Goal: Contribute content

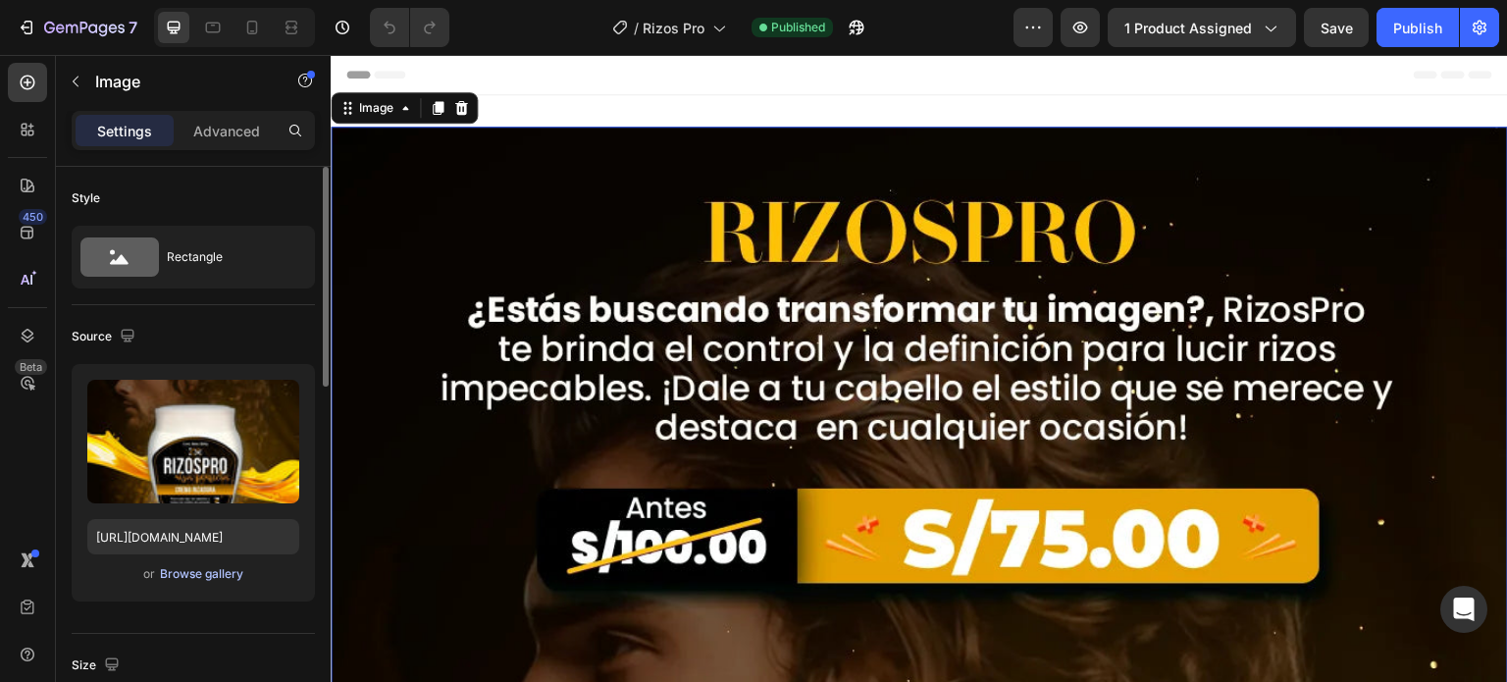
click at [194, 576] on div "Browse gallery" at bounding box center [201, 574] width 83 height 18
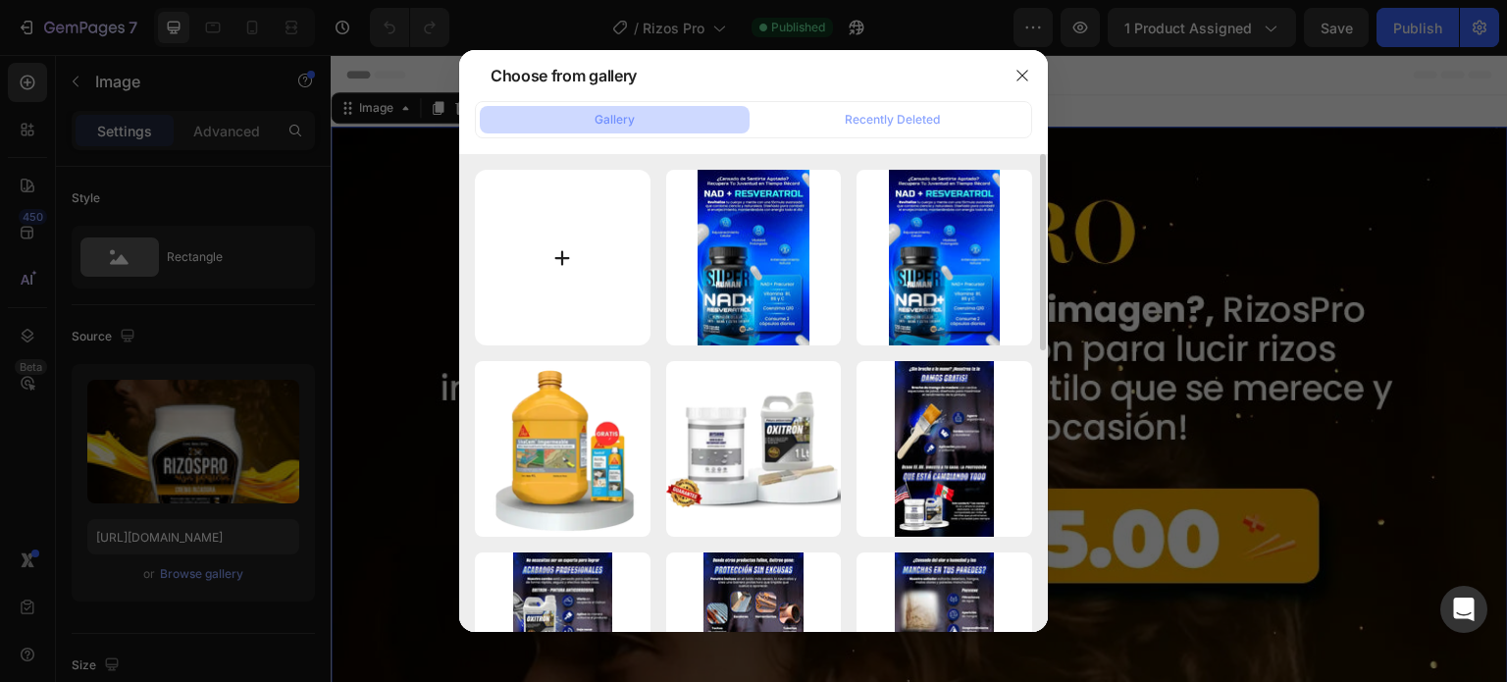
click at [577, 254] on input "file" at bounding box center [563, 258] width 176 height 176
click at [1031, 68] on button "button" at bounding box center [1021, 75] width 31 height 31
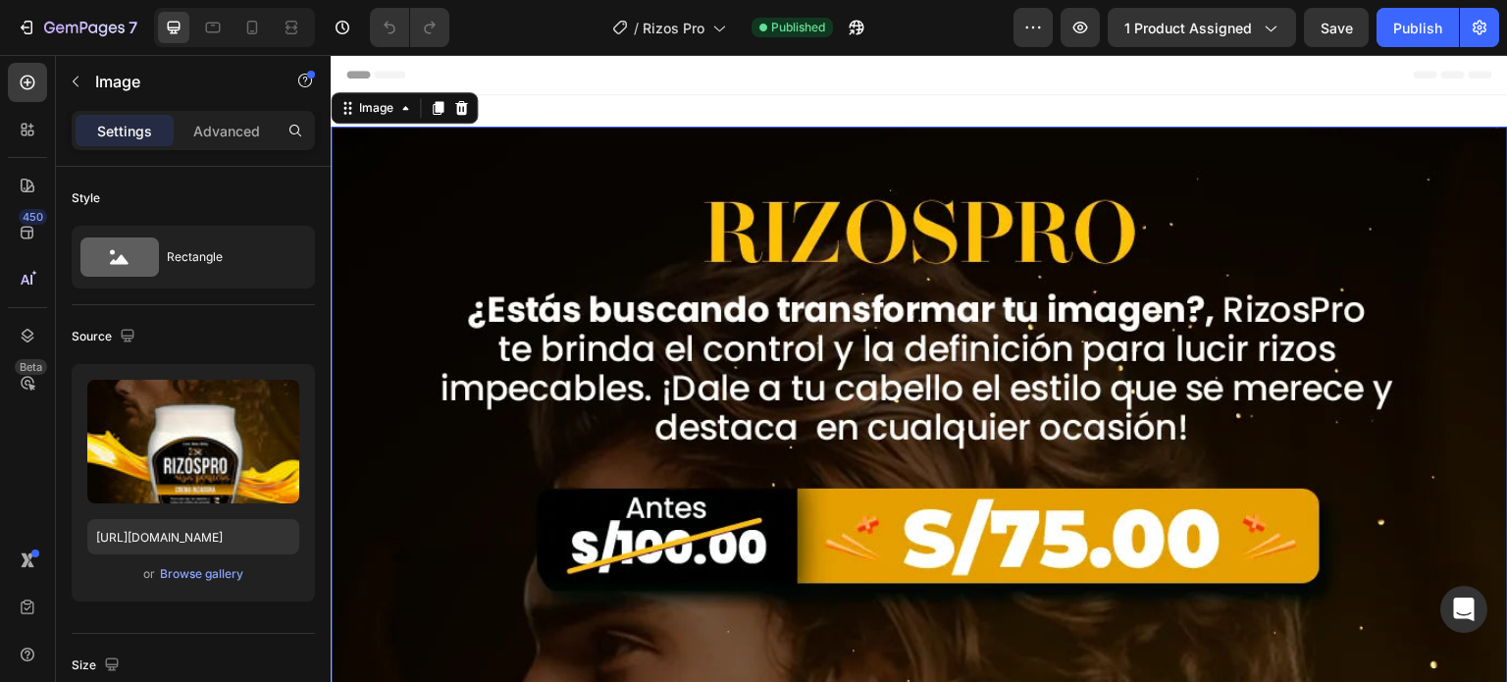
click at [171, 580] on div "Browse gallery" at bounding box center [201, 574] width 83 height 18
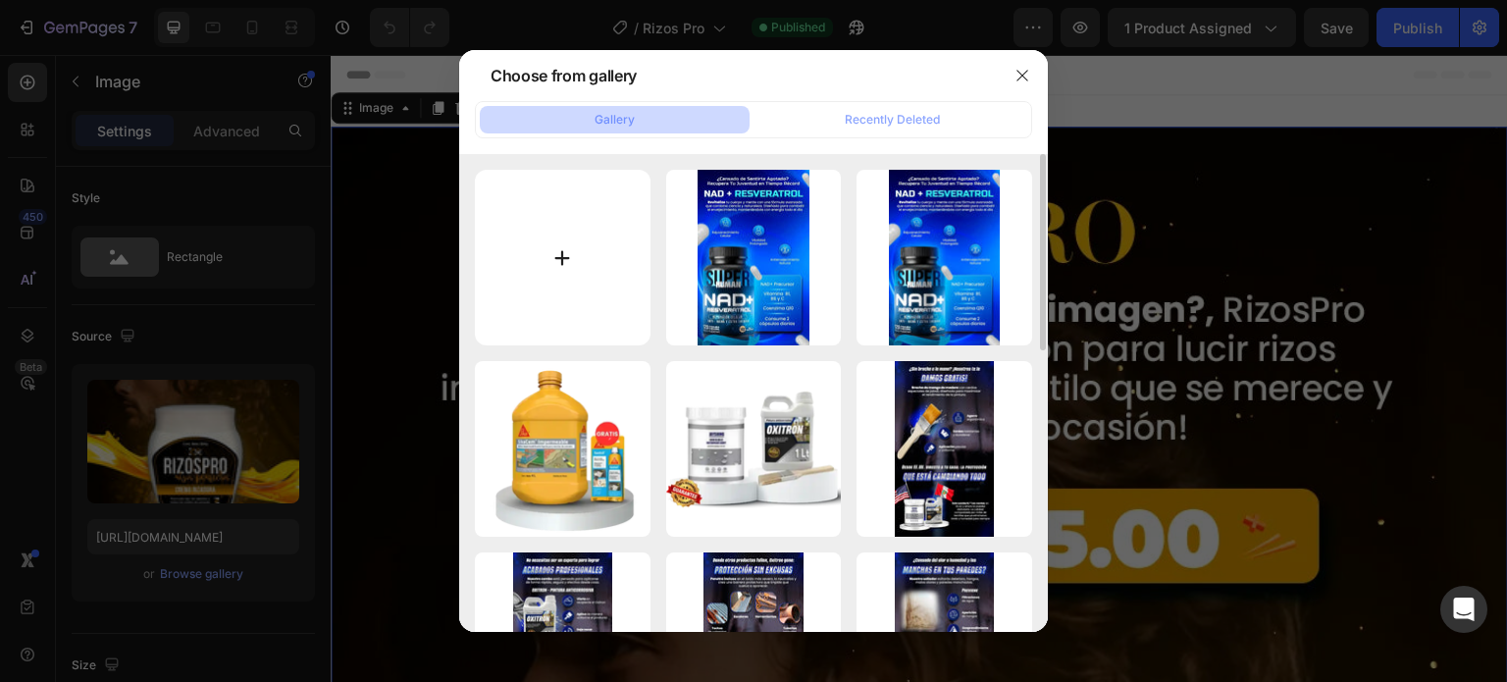
click at [580, 271] on input "file" at bounding box center [563, 258] width 176 height 176
type input "C:\fakepath\rizoz.webp"
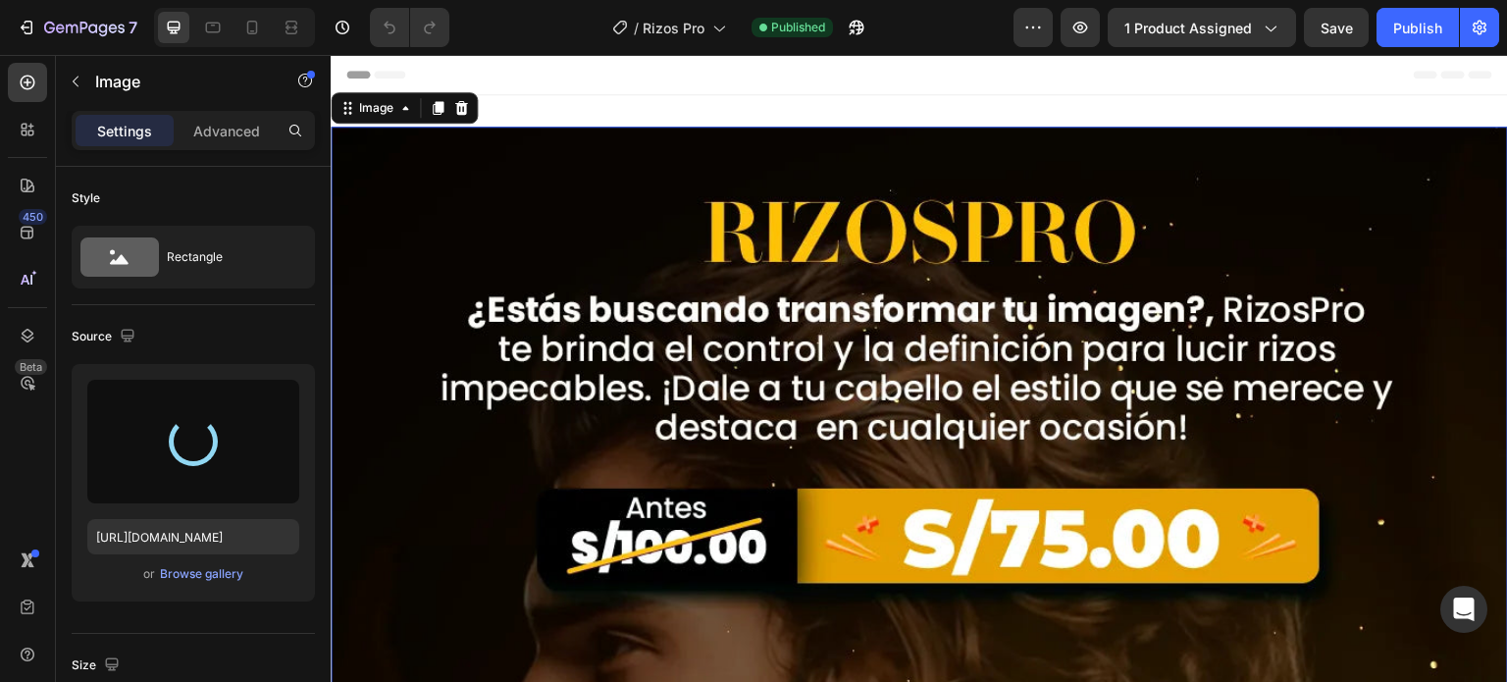
type input "https://cdn.shopify.com/s/files/1/0609/4284/4137/files/gempages_492434532822156…"
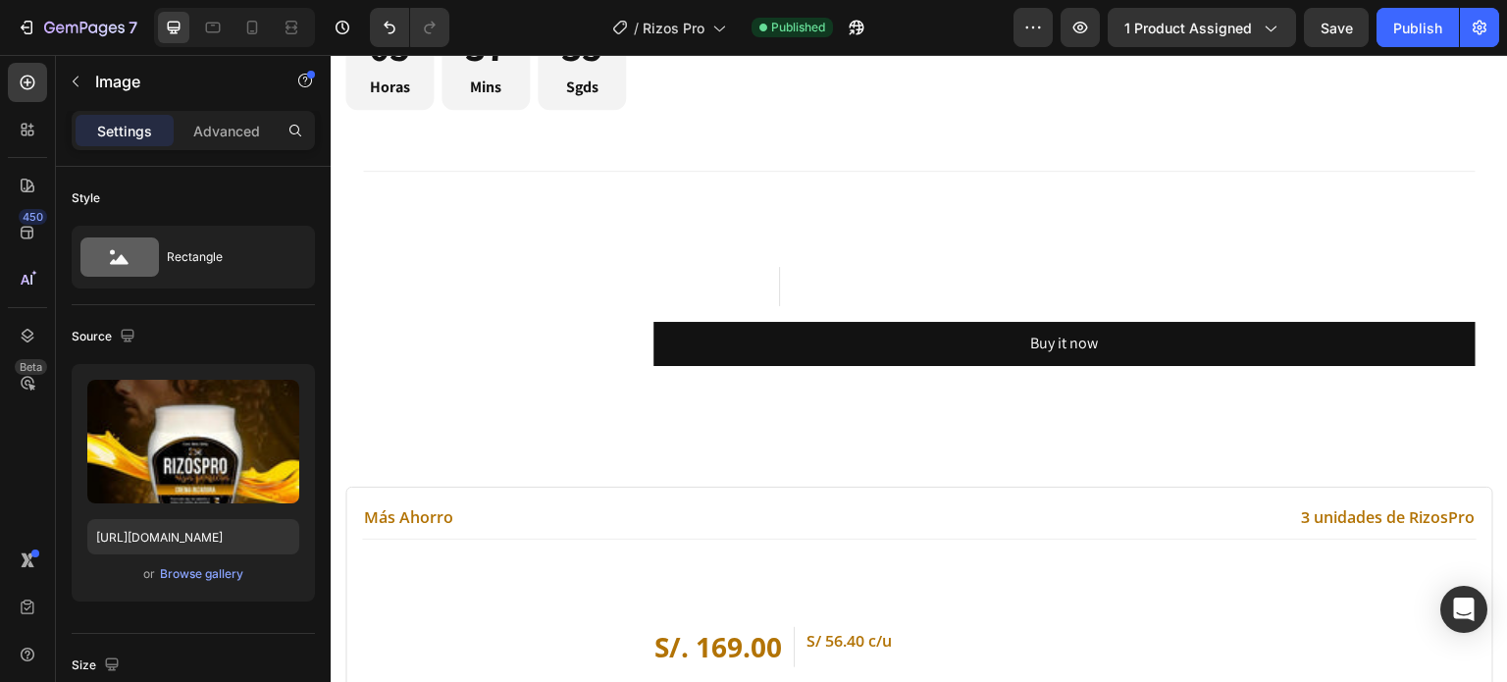
scroll to position [12213, 0]
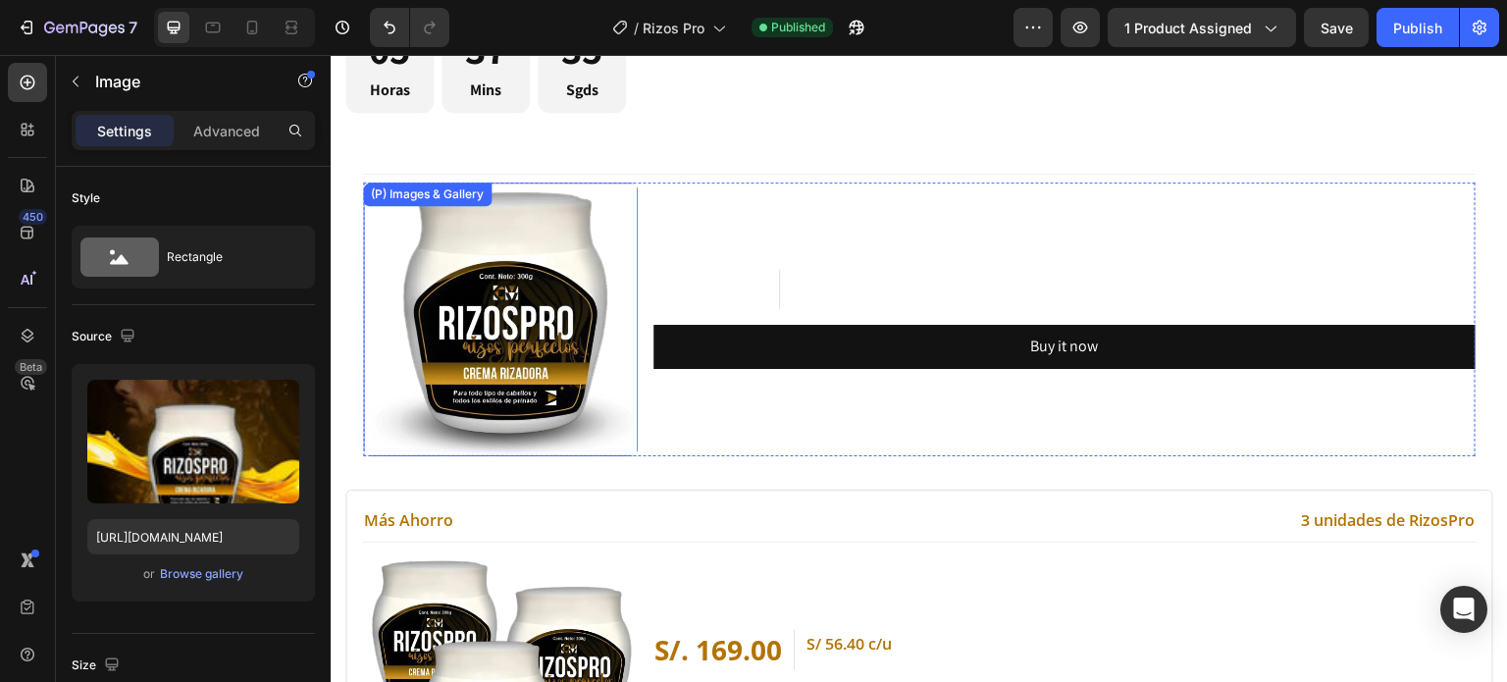
click at [497, 295] on img at bounding box center [500, 319] width 275 height 275
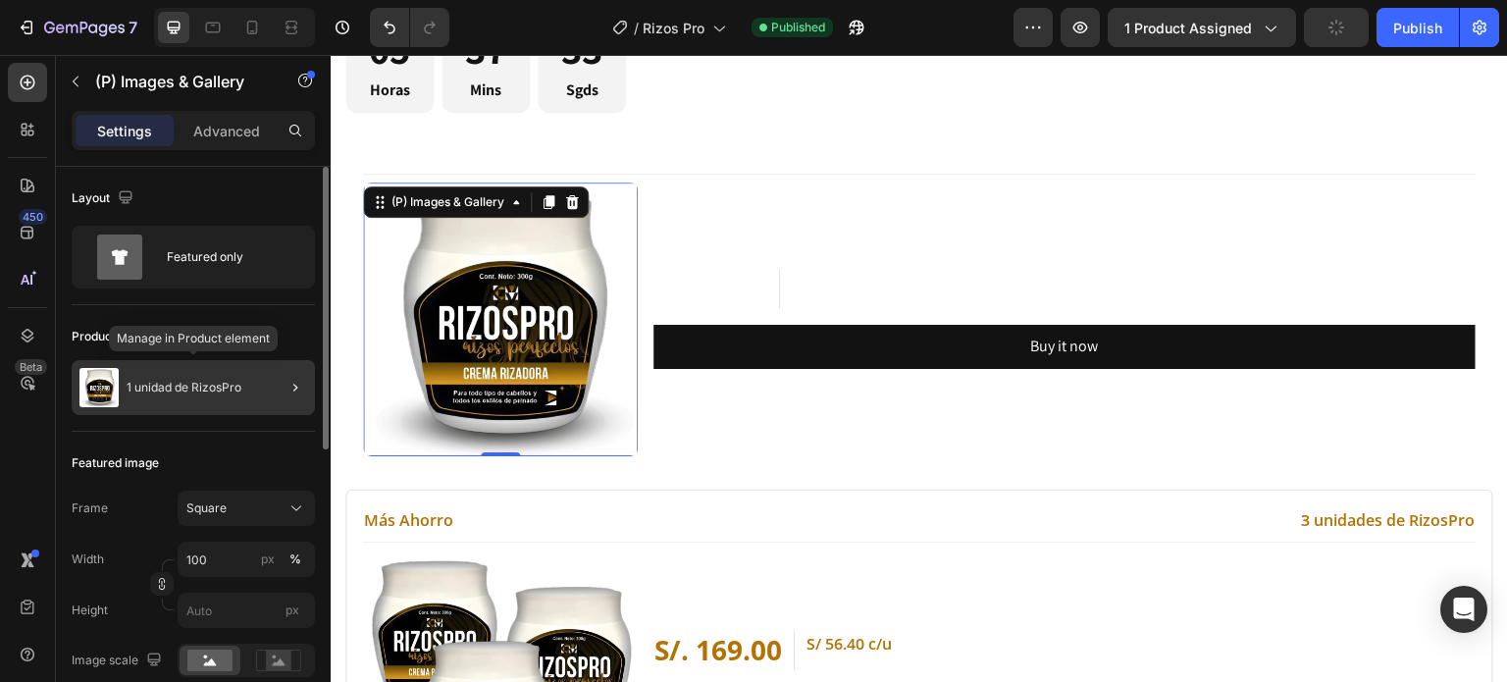
click at [207, 386] on p "1 unidad de RizosPro" at bounding box center [184, 388] width 115 height 14
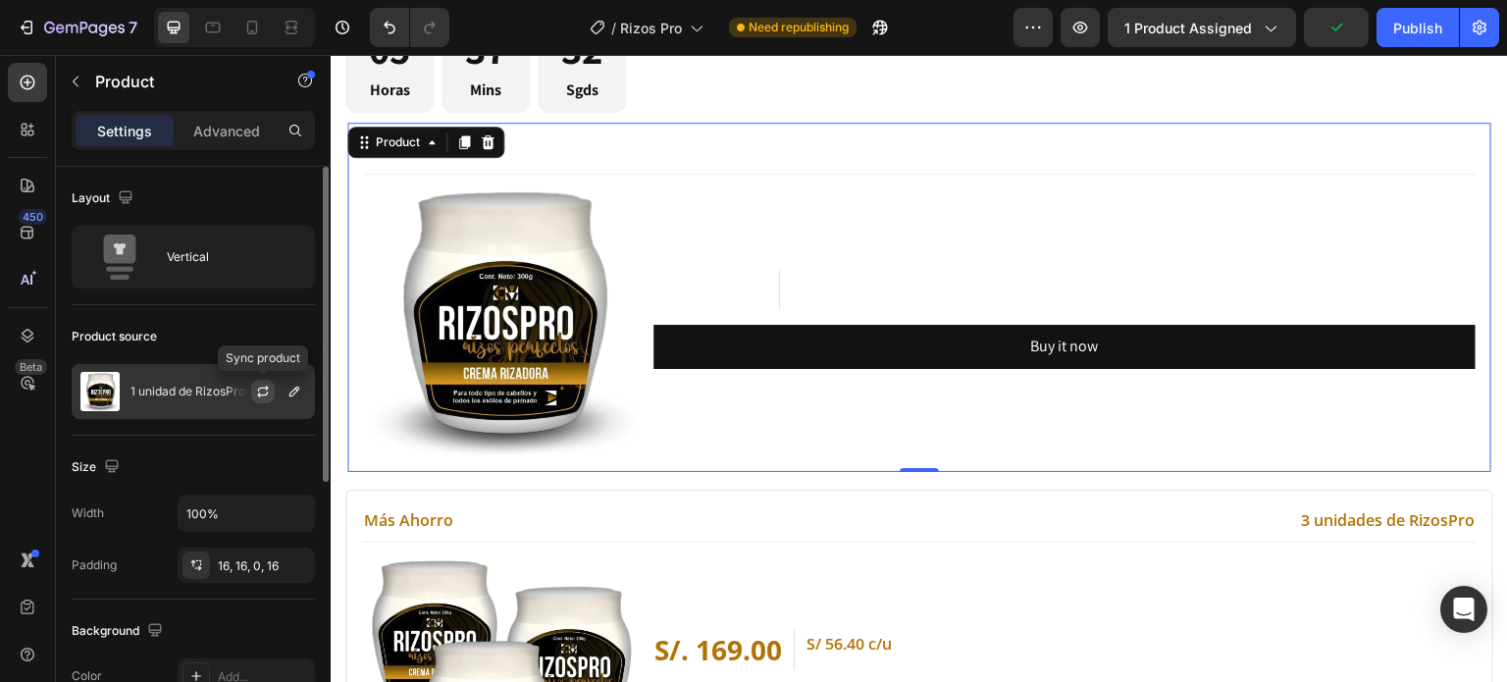
click at [259, 385] on icon "button" at bounding box center [263, 392] width 16 height 16
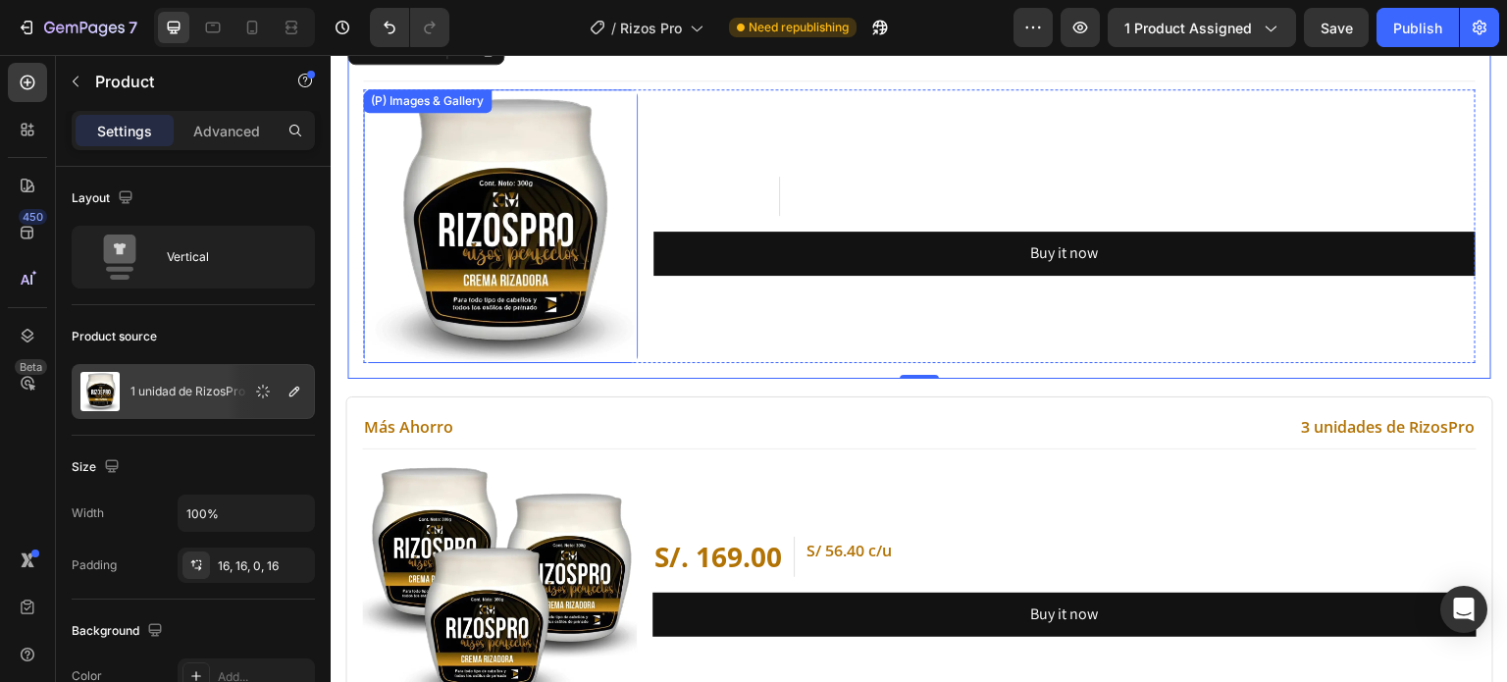
scroll to position [12309, 0]
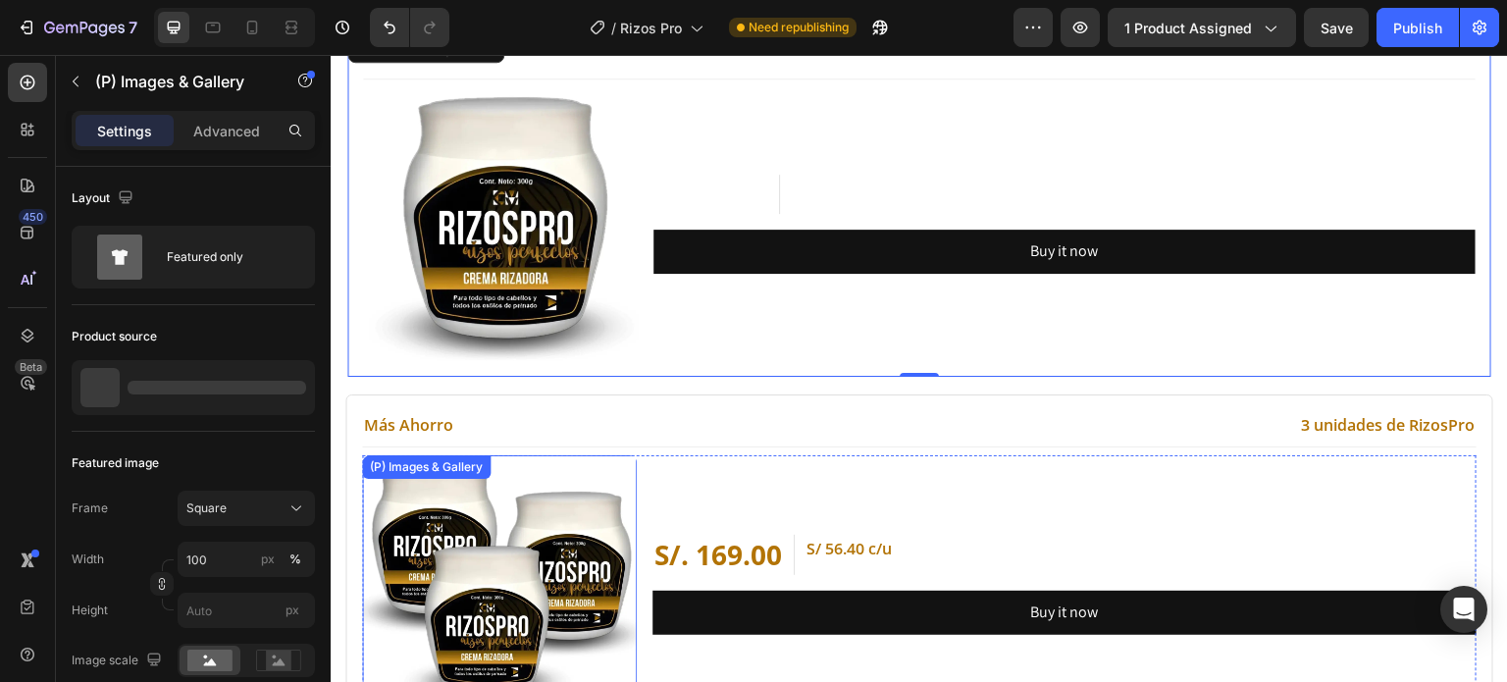
click at [490, 553] on img at bounding box center [499, 592] width 275 height 275
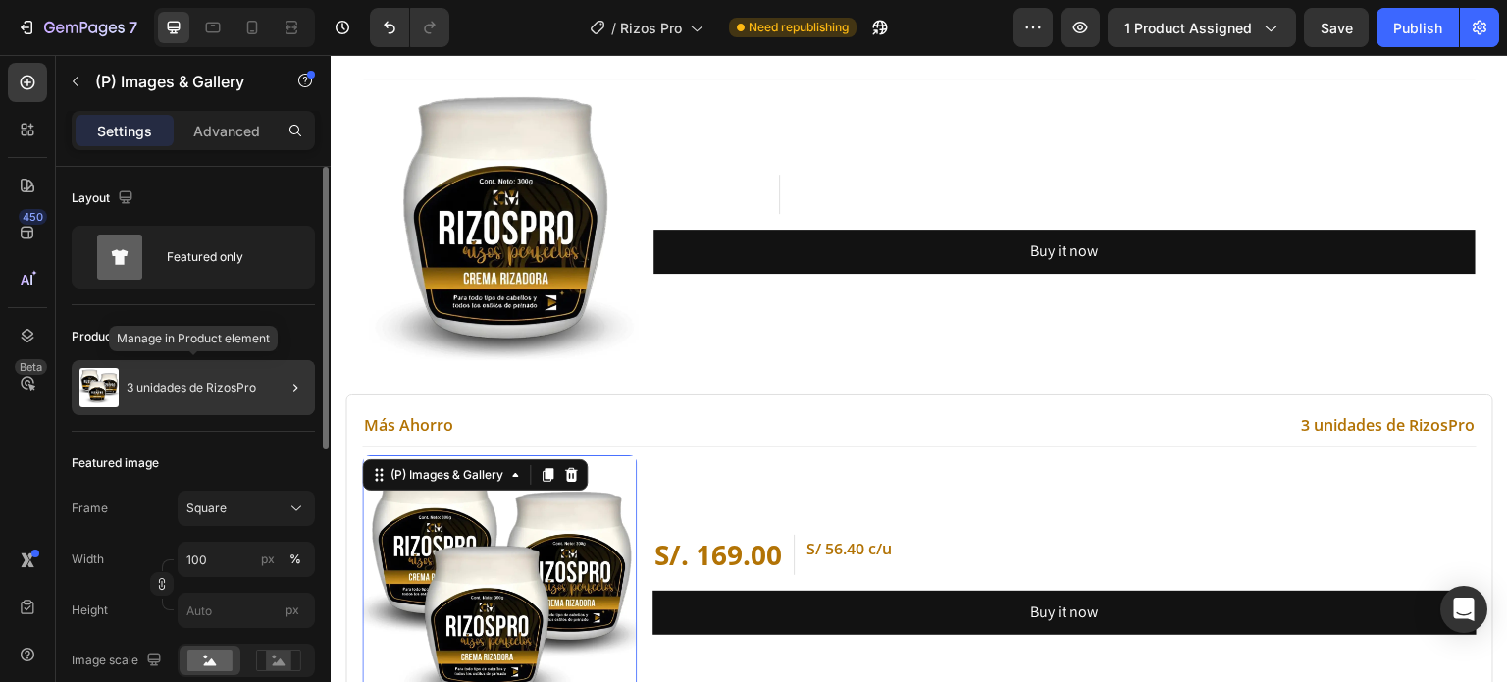
click at [211, 381] on p "3 unidades de RizosPro" at bounding box center [191, 388] width 129 height 14
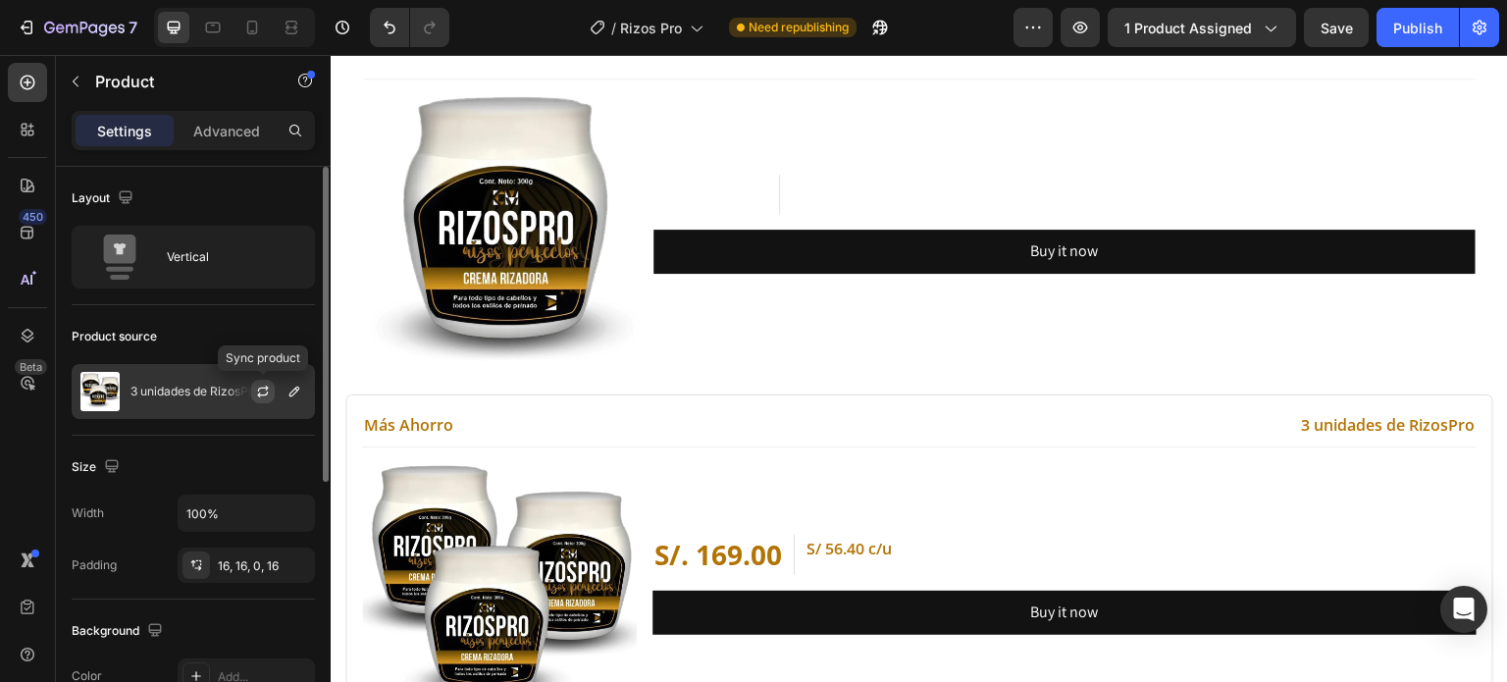
click at [256, 398] on icon "button" at bounding box center [263, 392] width 16 height 16
click at [259, 395] on icon "button" at bounding box center [263, 392] width 16 height 16
click at [260, 394] on icon "button" at bounding box center [262, 394] width 11 height 6
click at [228, 388] on div at bounding box center [271, 391] width 86 height 53
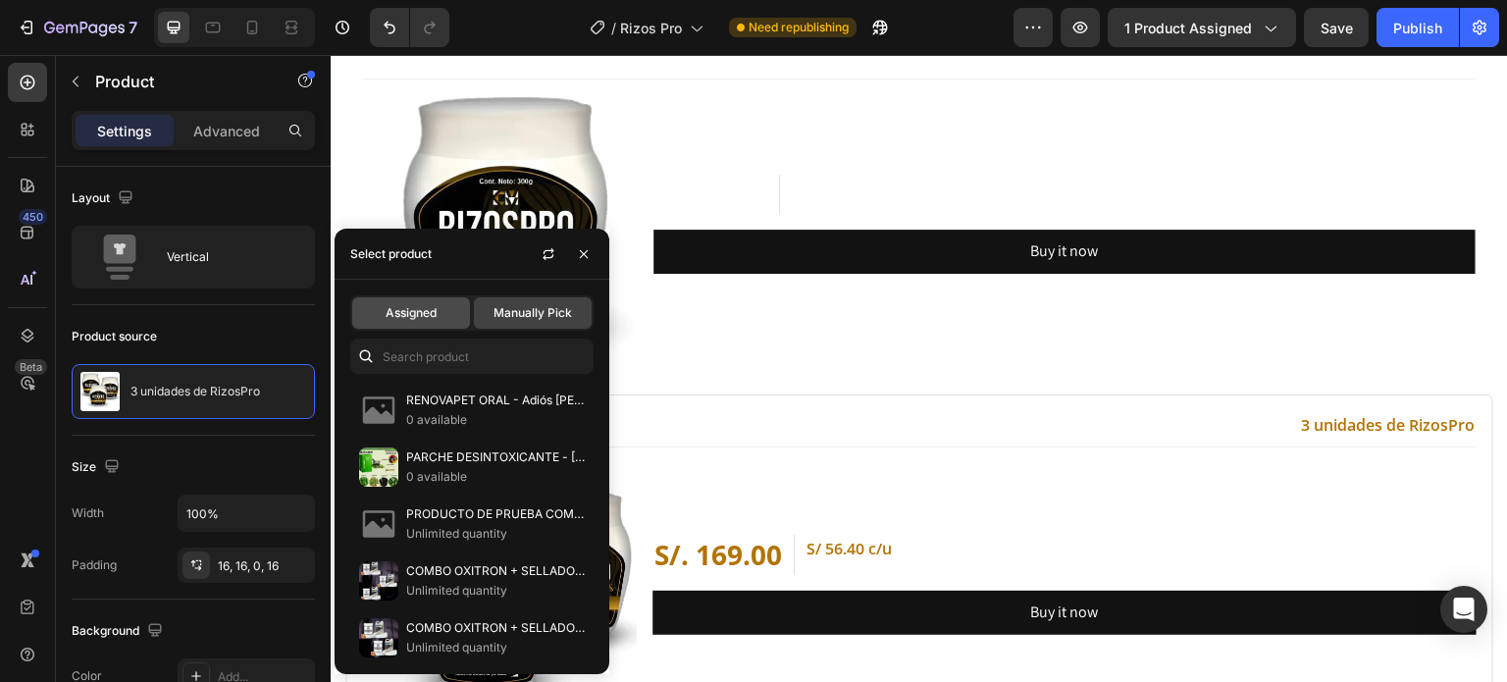
click at [432, 301] on div "Assigned" at bounding box center [411, 312] width 118 height 31
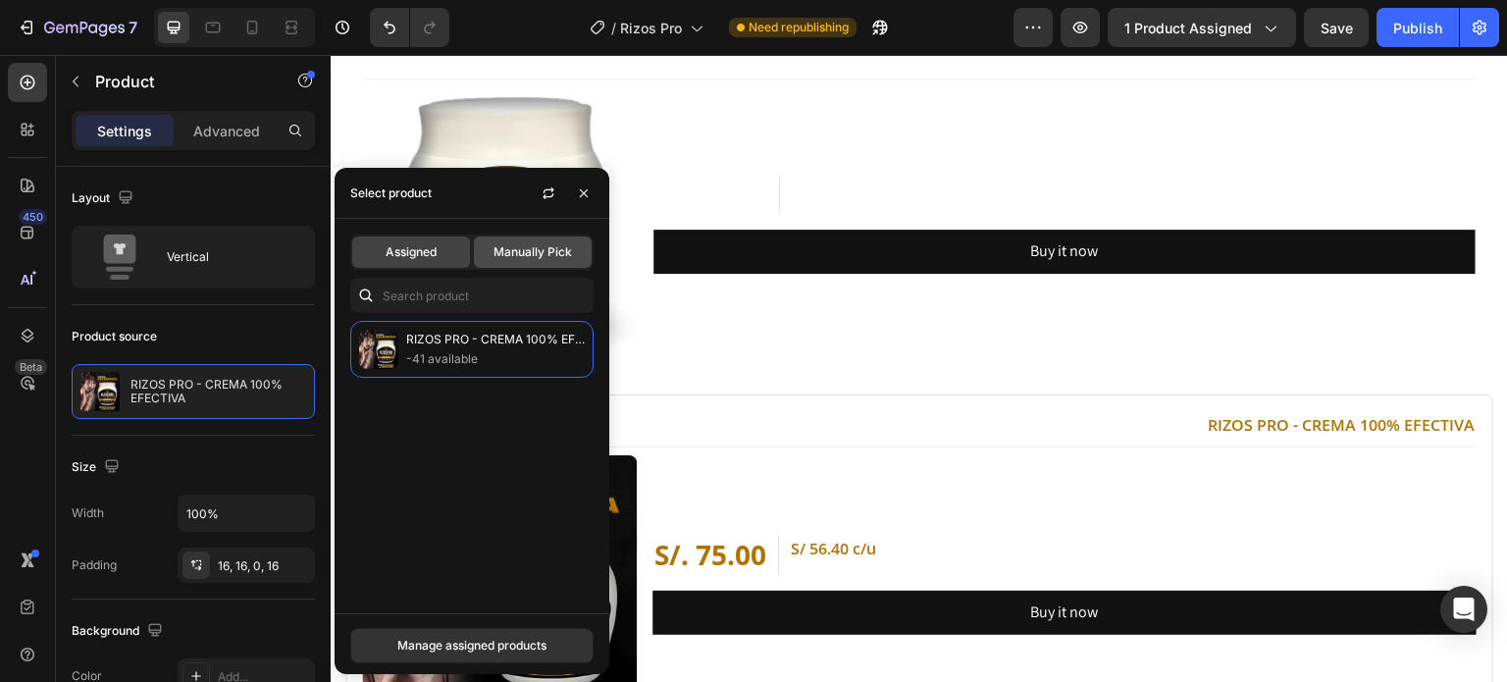
click at [527, 267] on div "Manually Pick" at bounding box center [533, 251] width 118 height 31
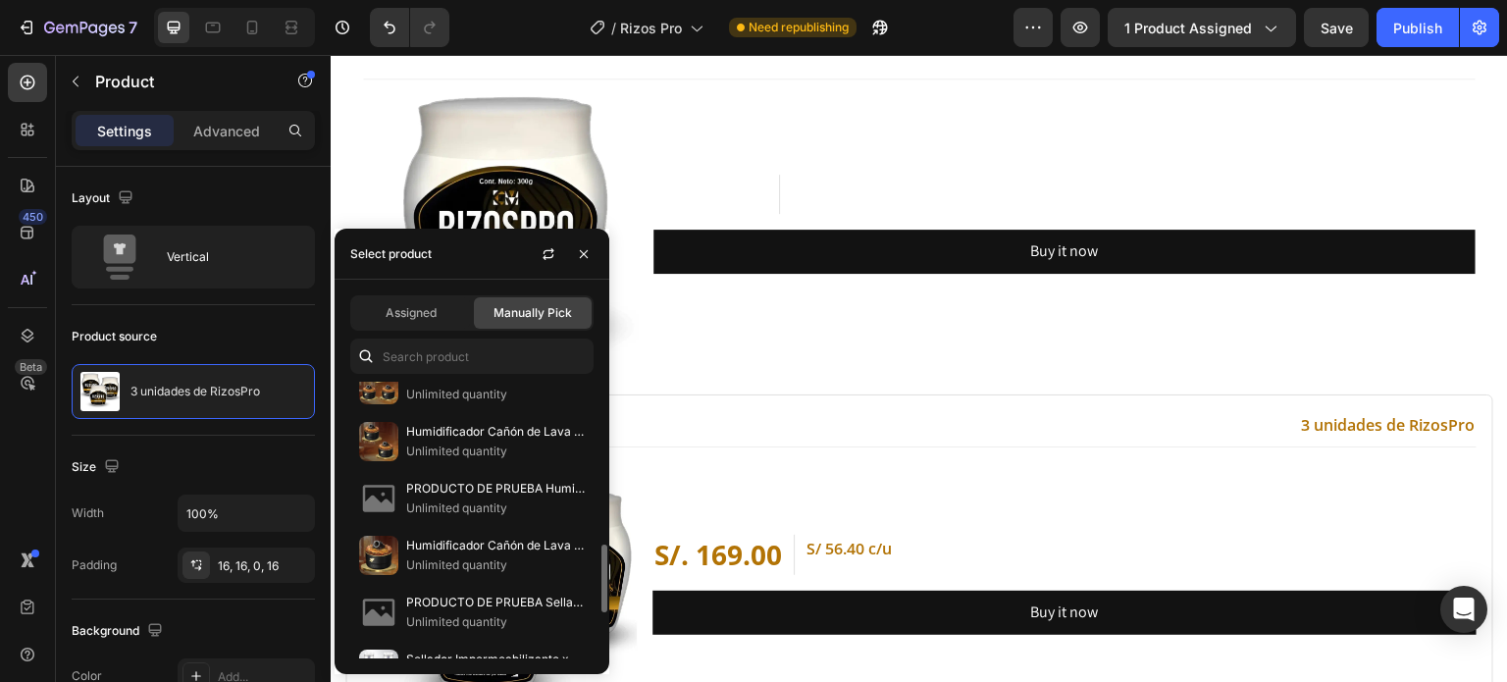
scroll to position [655, 0]
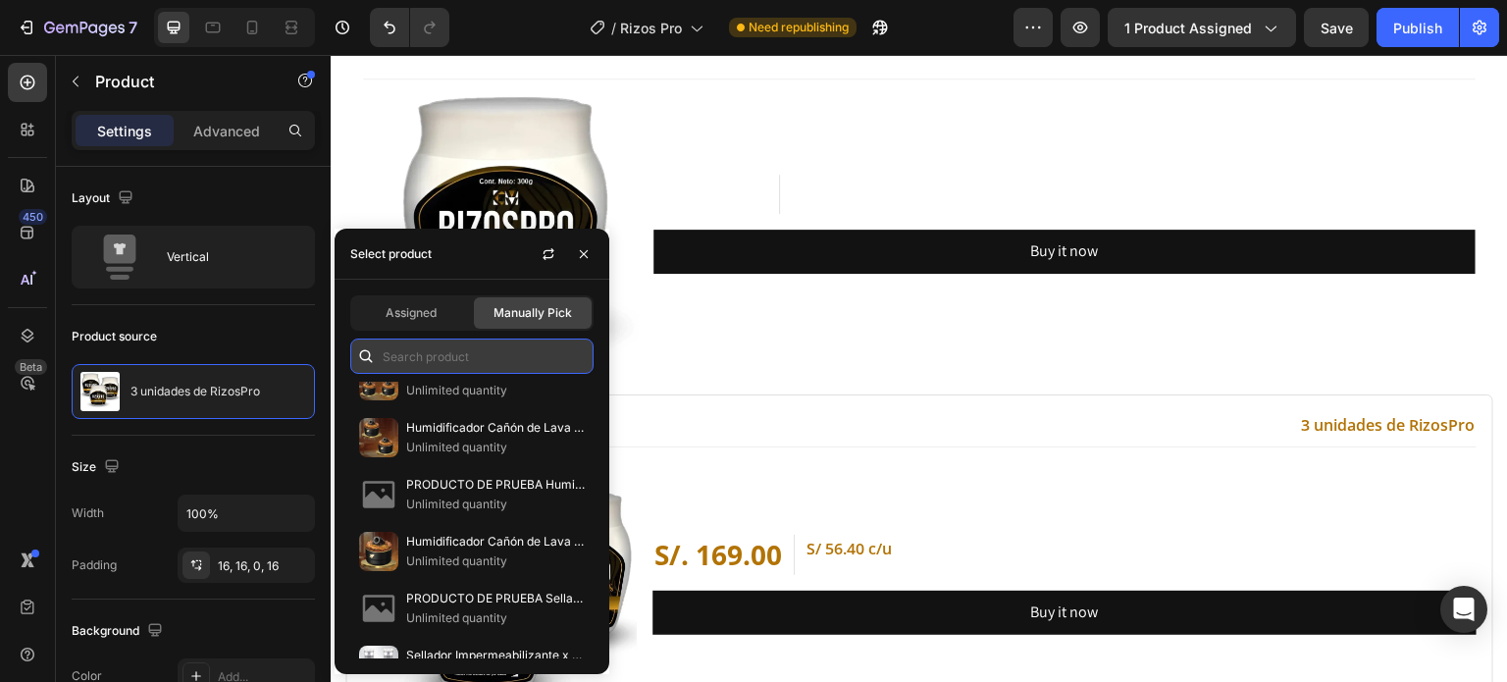
click at [423, 356] on input "text" at bounding box center [471, 355] width 243 height 35
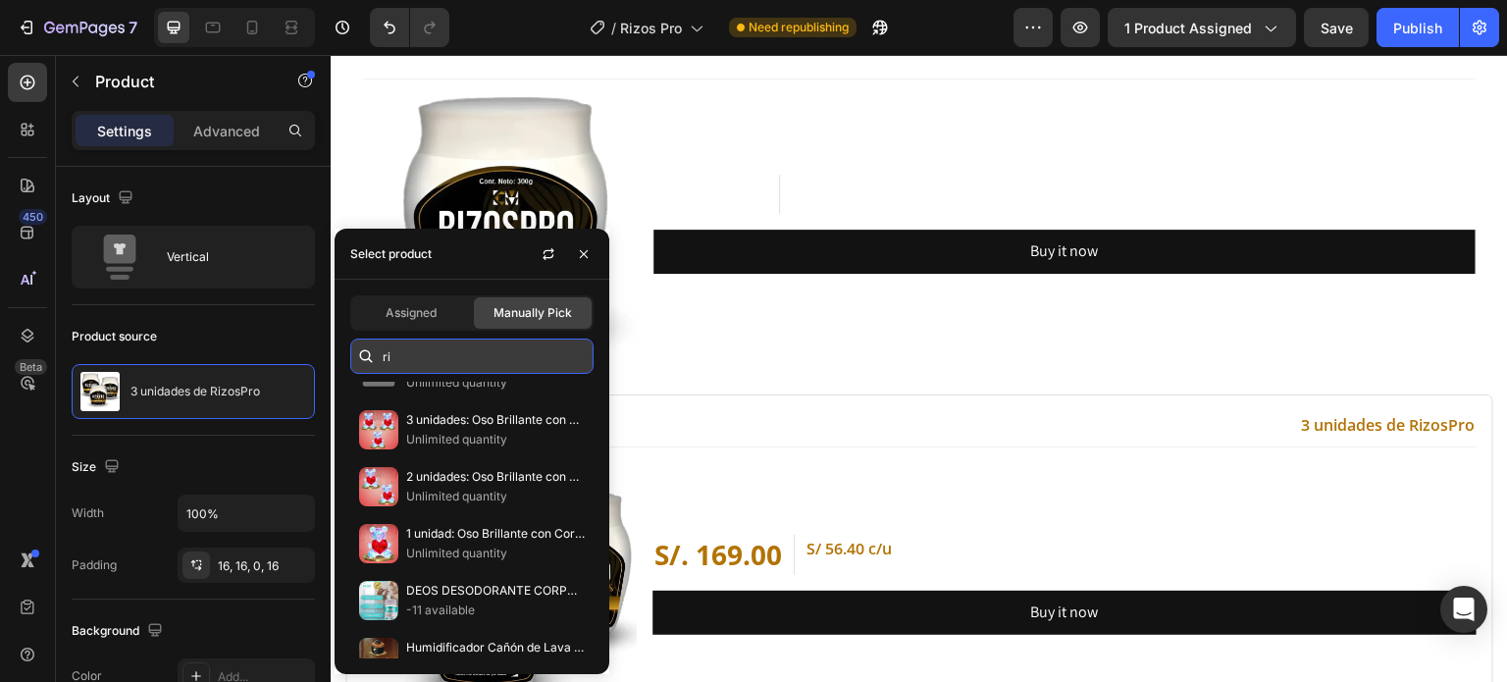
scroll to position [287, 0]
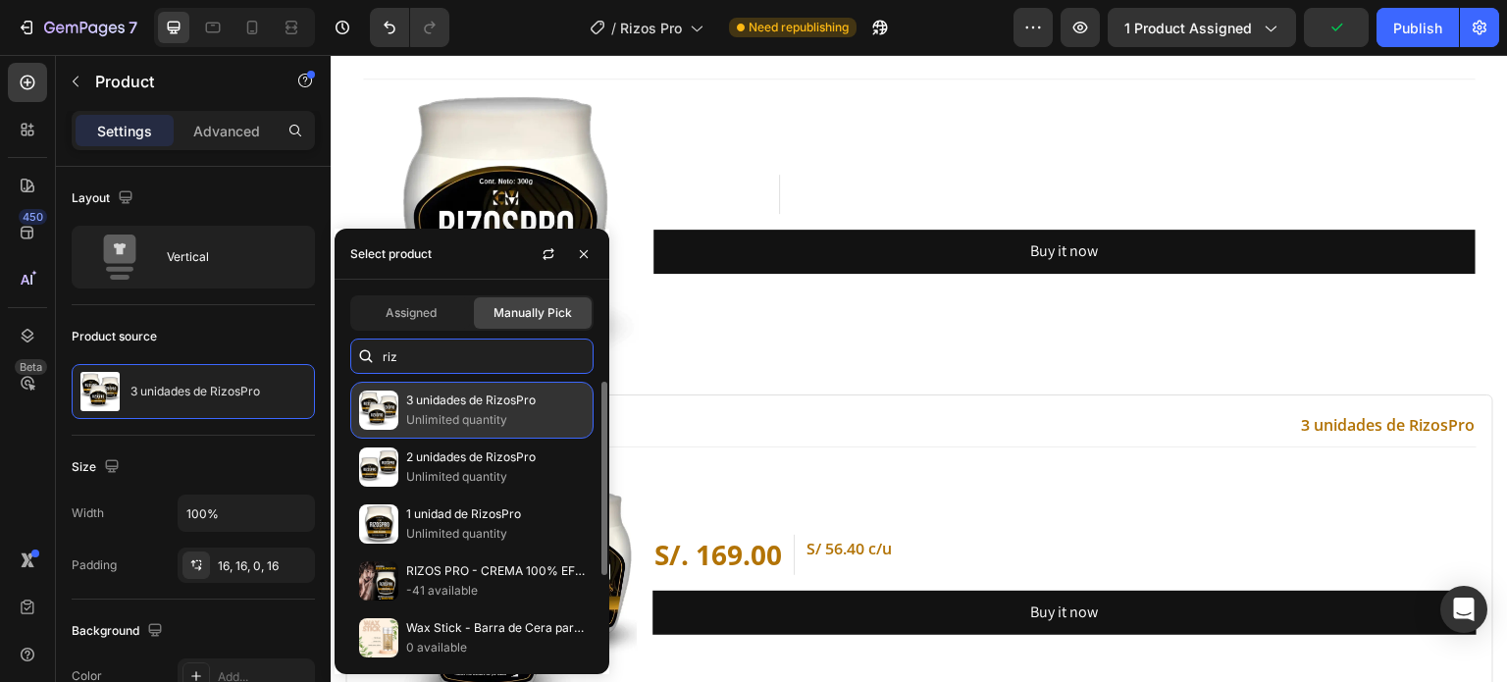
type input "riz"
click at [425, 415] on p "Unlimited quantity" at bounding box center [495, 420] width 179 height 20
click at [465, 408] on p "3 unidades de RizosPro" at bounding box center [495, 400] width 179 height 20
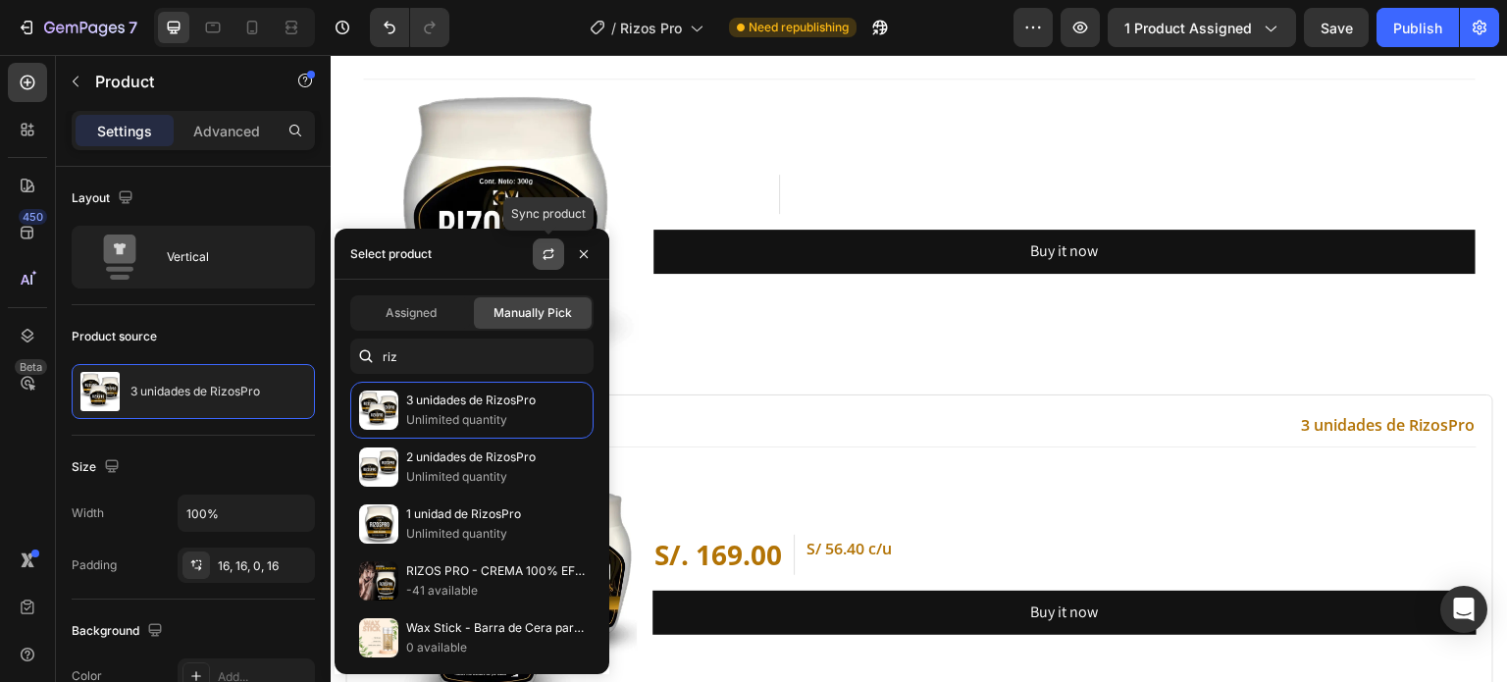
click at [547, 260] on icon "button" at bounding box center [548, 254] width 16 height 16
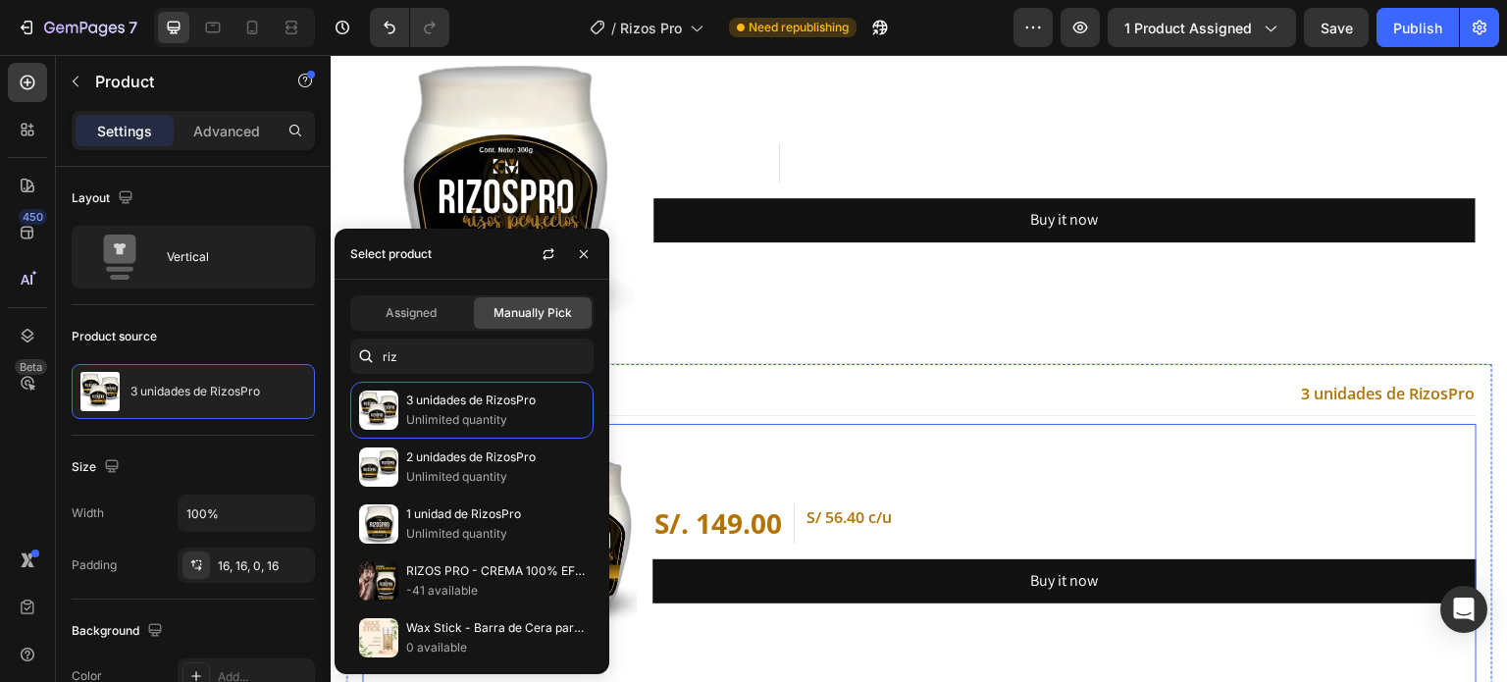
scroll to position [12338, 0]
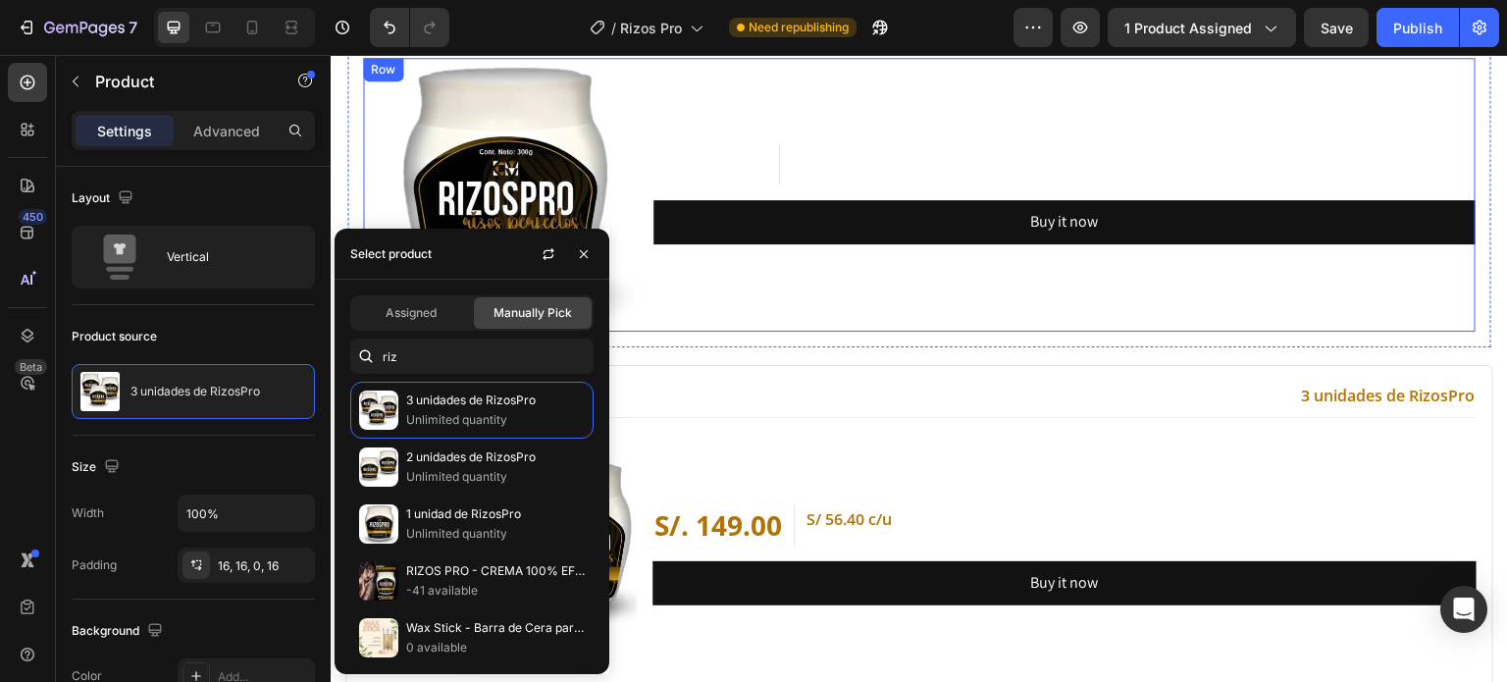
click at [645, 278] on div "(P) Images & Gallery S/. 69.00 (P) Price (P) Price Envío Gratis Text block Row …" at bounding box center [919, 195] width 1112 height 275
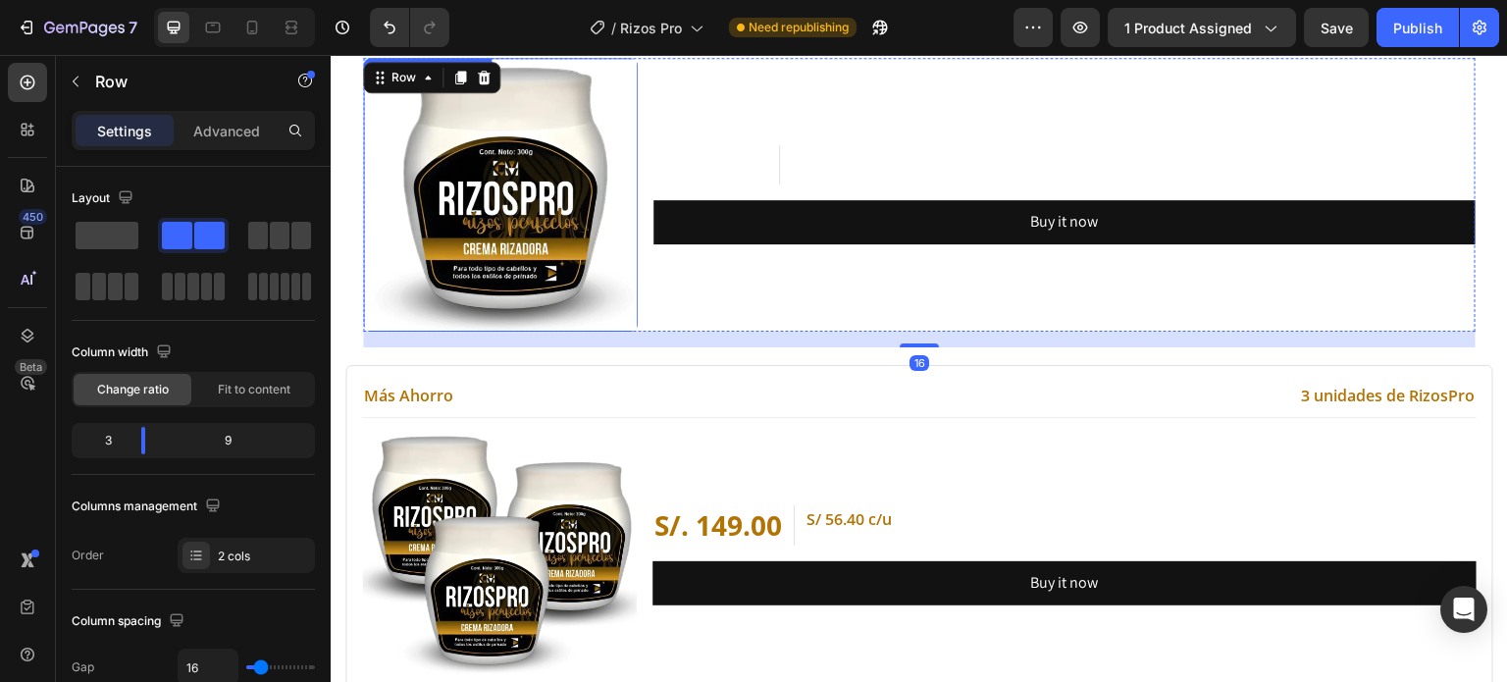
click at [434, 200] on img at bounding box center [500, 195] width 275 height 275
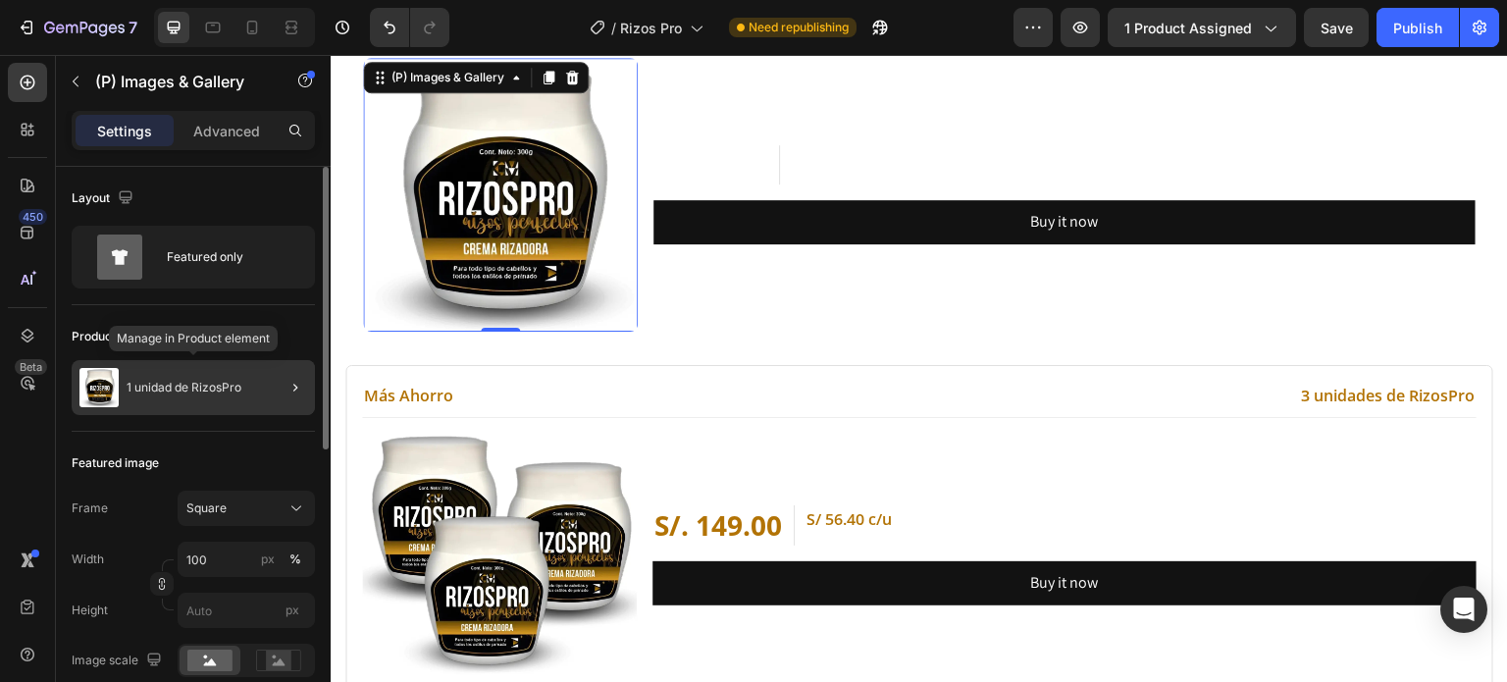
click at [218, 398] on div "1 unidad de RizosPro" at bounding box center [193, 387] width 243 height 55
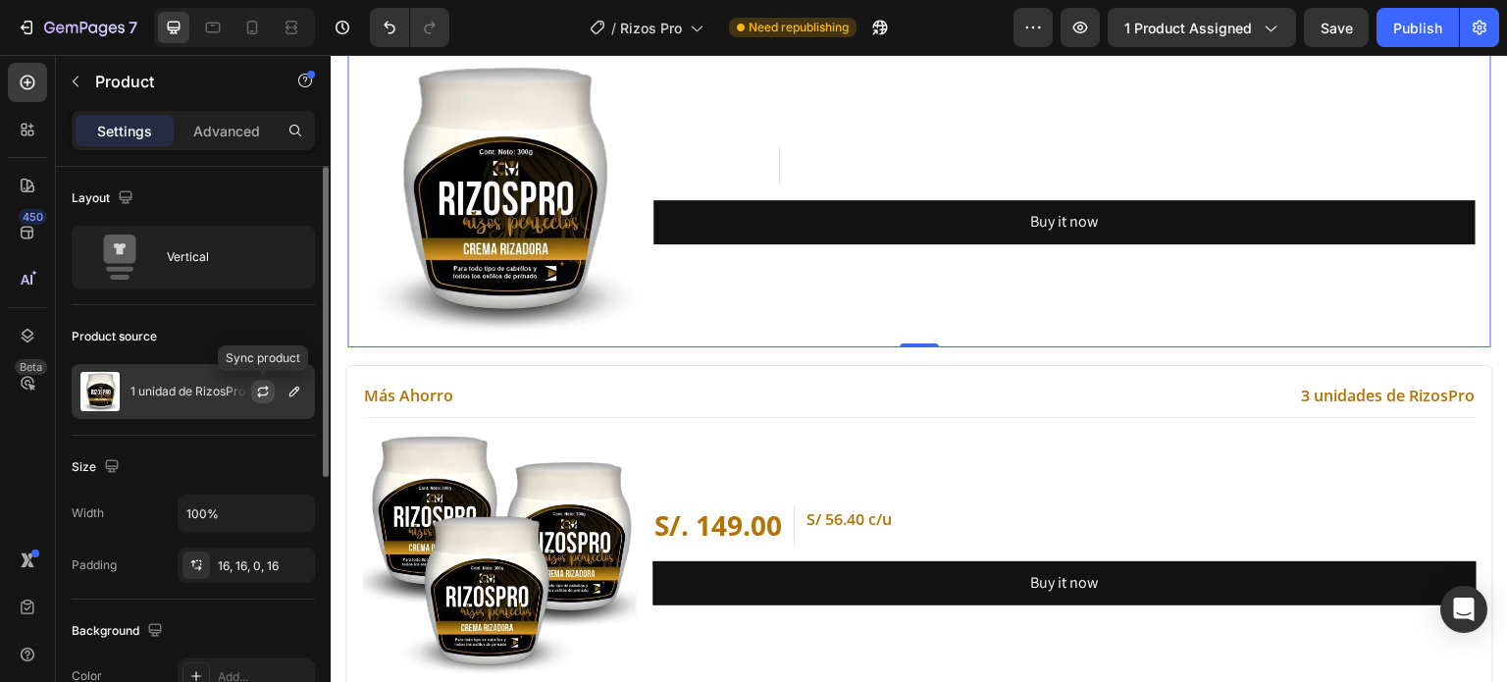
click at [255, 396] on icon "button" at bounding box center [263, 392] width 16 height 16
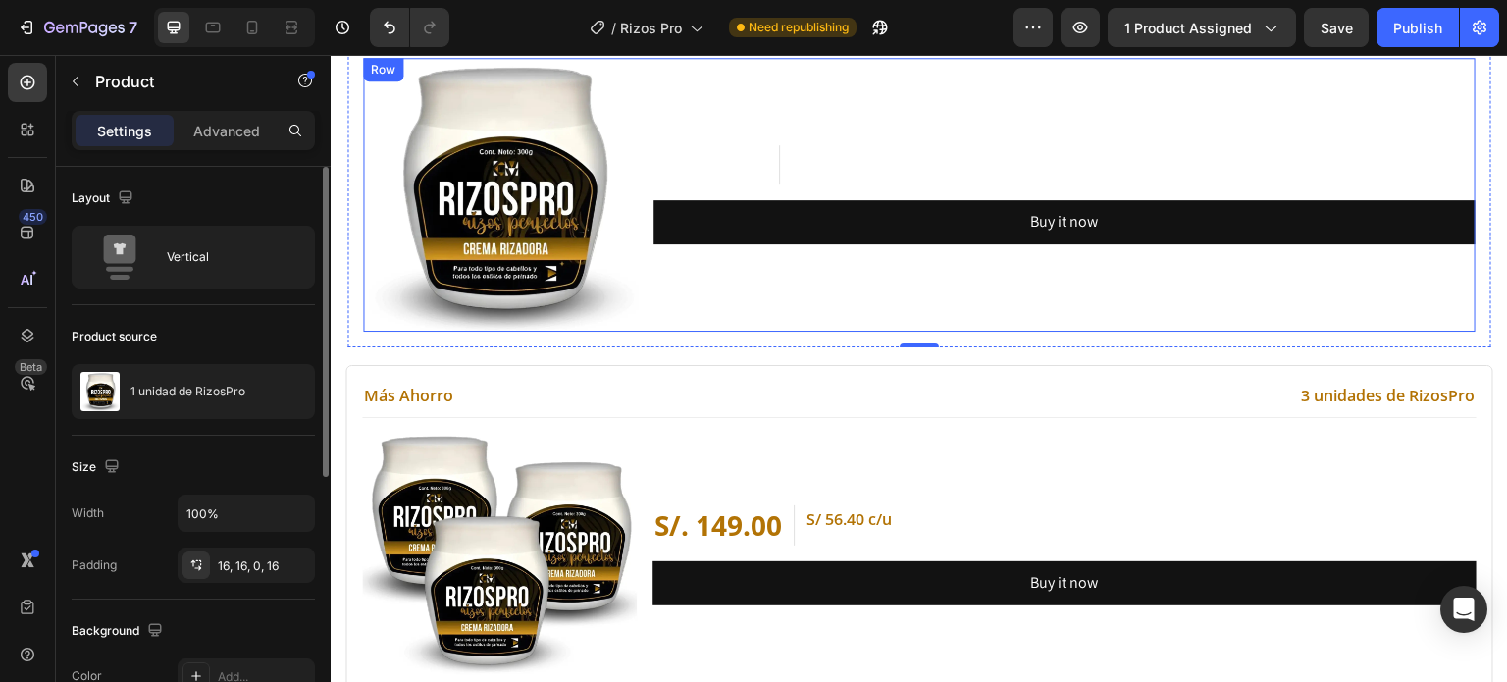
click at [706, 161] on div "S/. 69.00" at bounding box center [711, 164] width 116 height 39
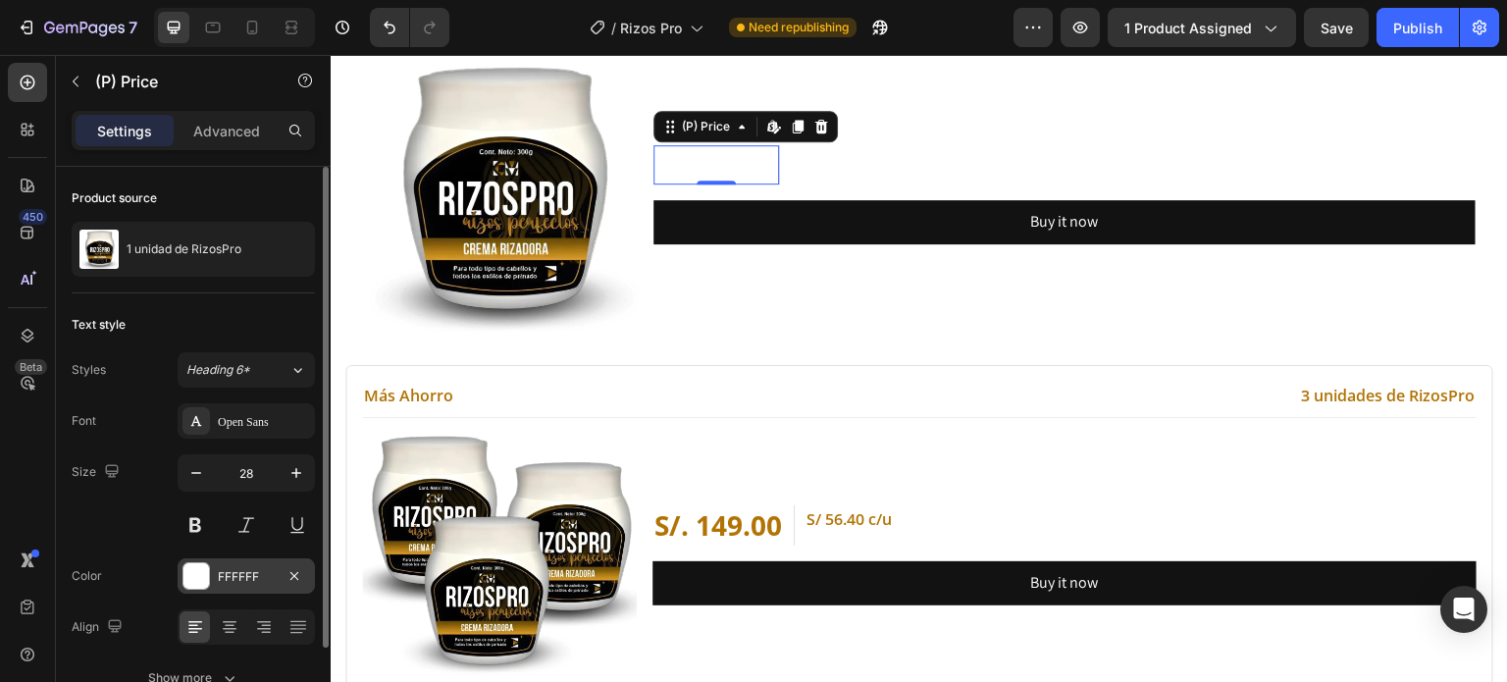
click at [239, 576] on div "FFFFFF" at bounding box center [246, 577] width 57 height 18
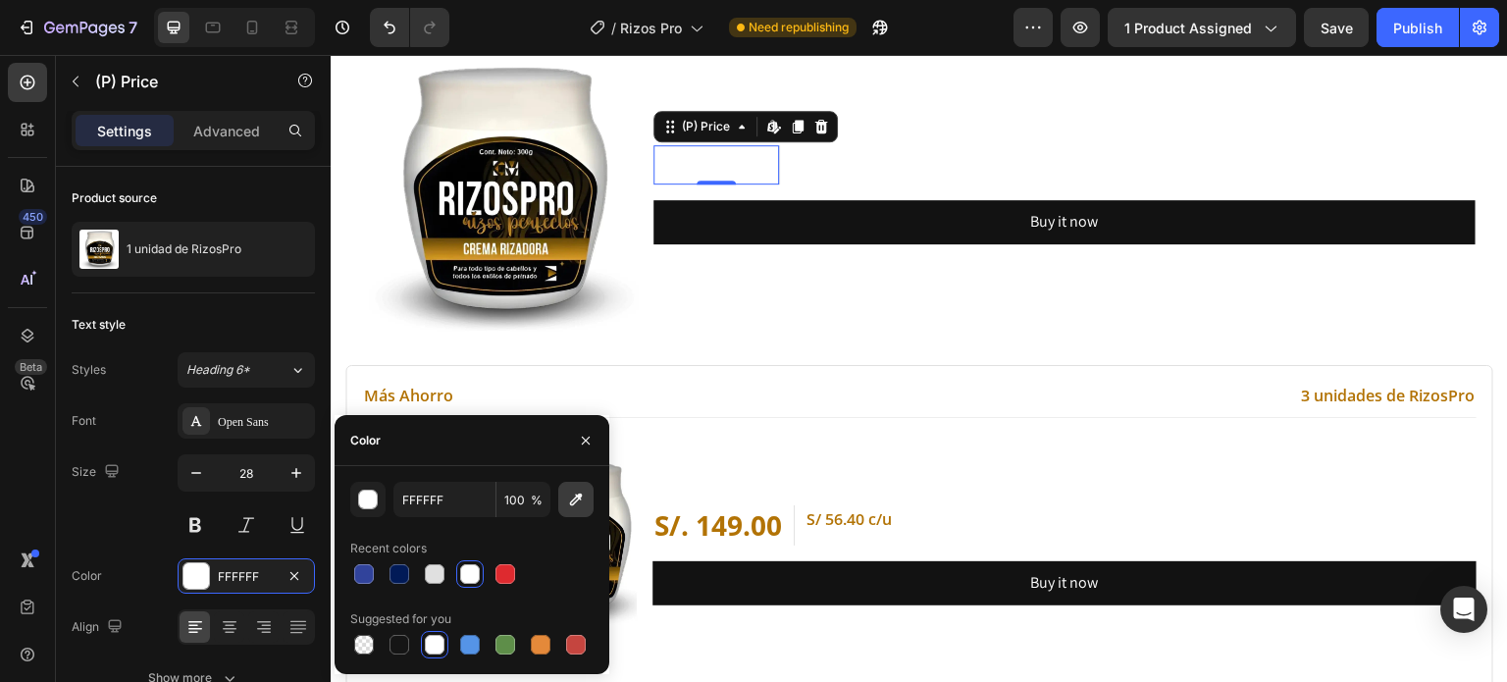
click at [582, 494] on icon "button" at bounding box center [576, 499] width 20 height 20
type input "B27305"
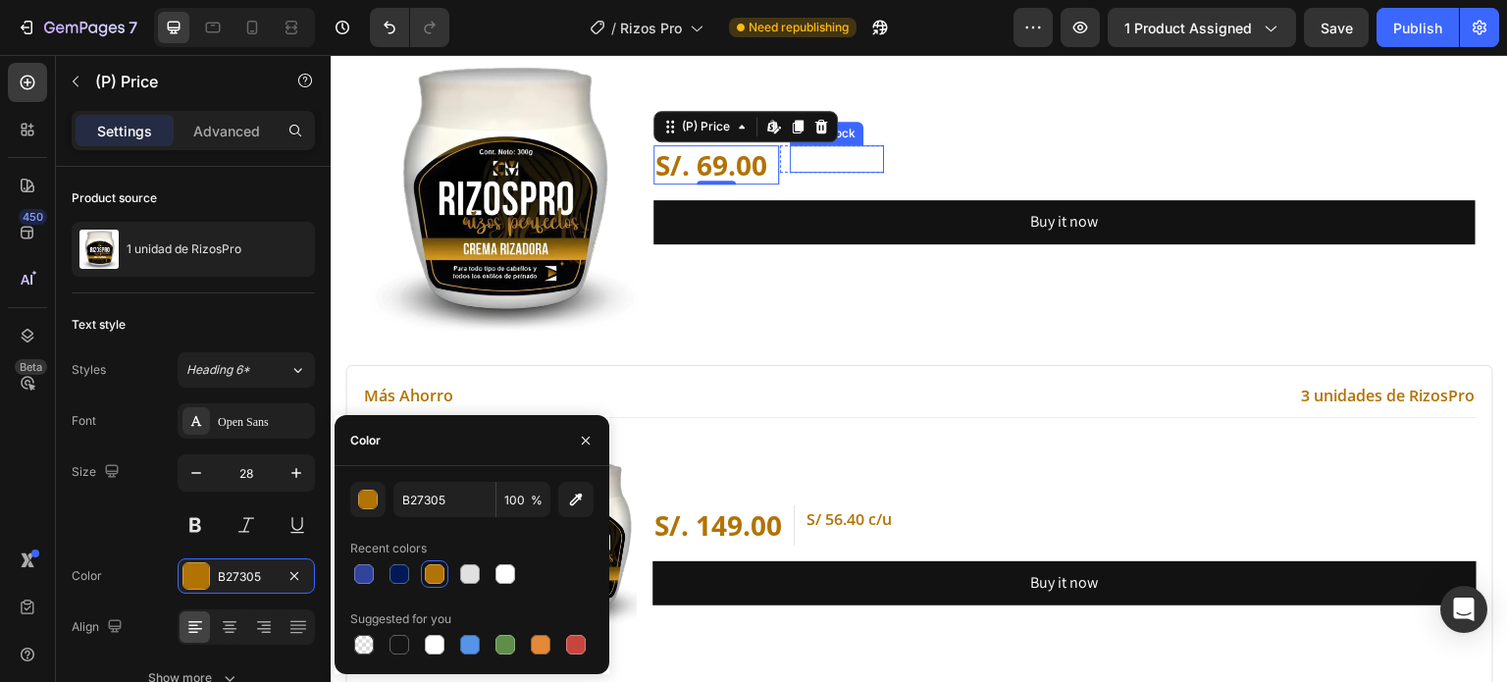
click at [837, 154] on p "Envío Gratis" at bounding box center [837, 159] width 90 height 24
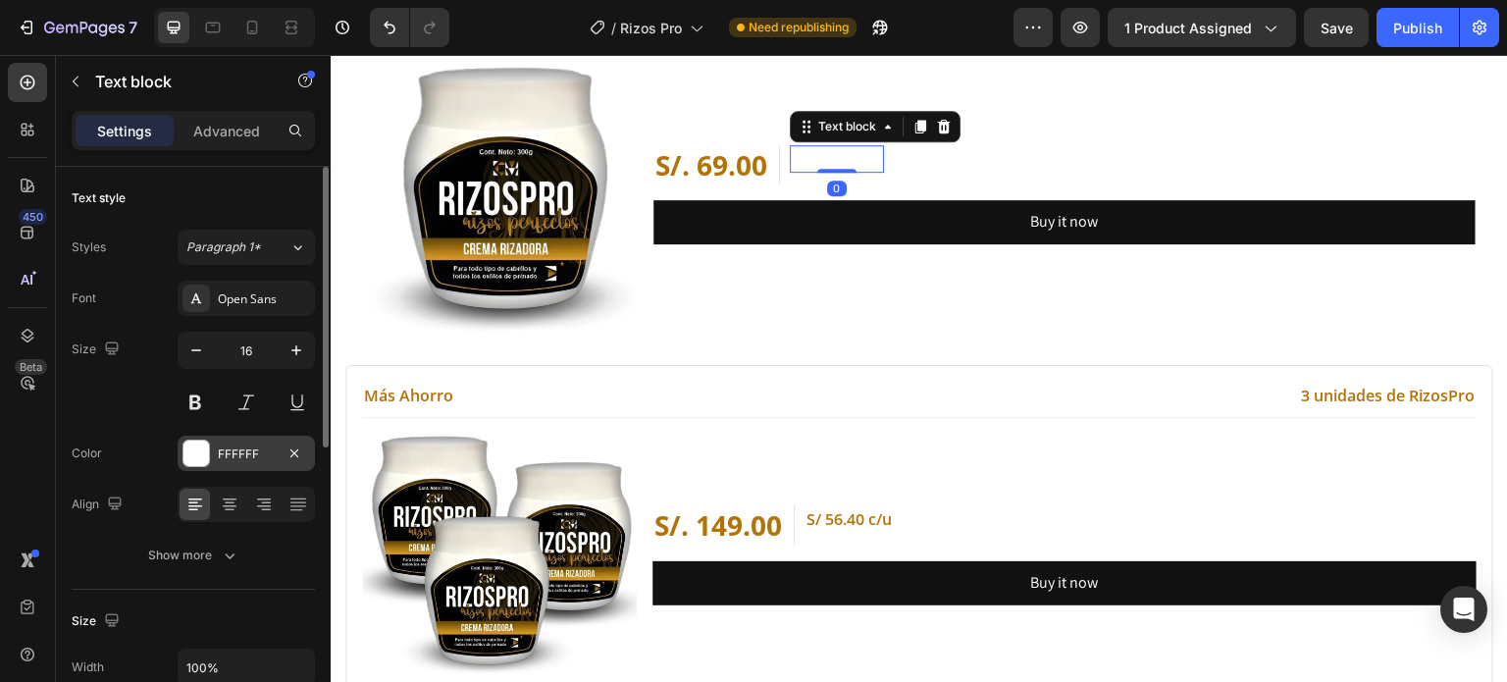
click at [229, 458] on div "FFFFFF" at bounding box center [246, 454] width 57 height 18
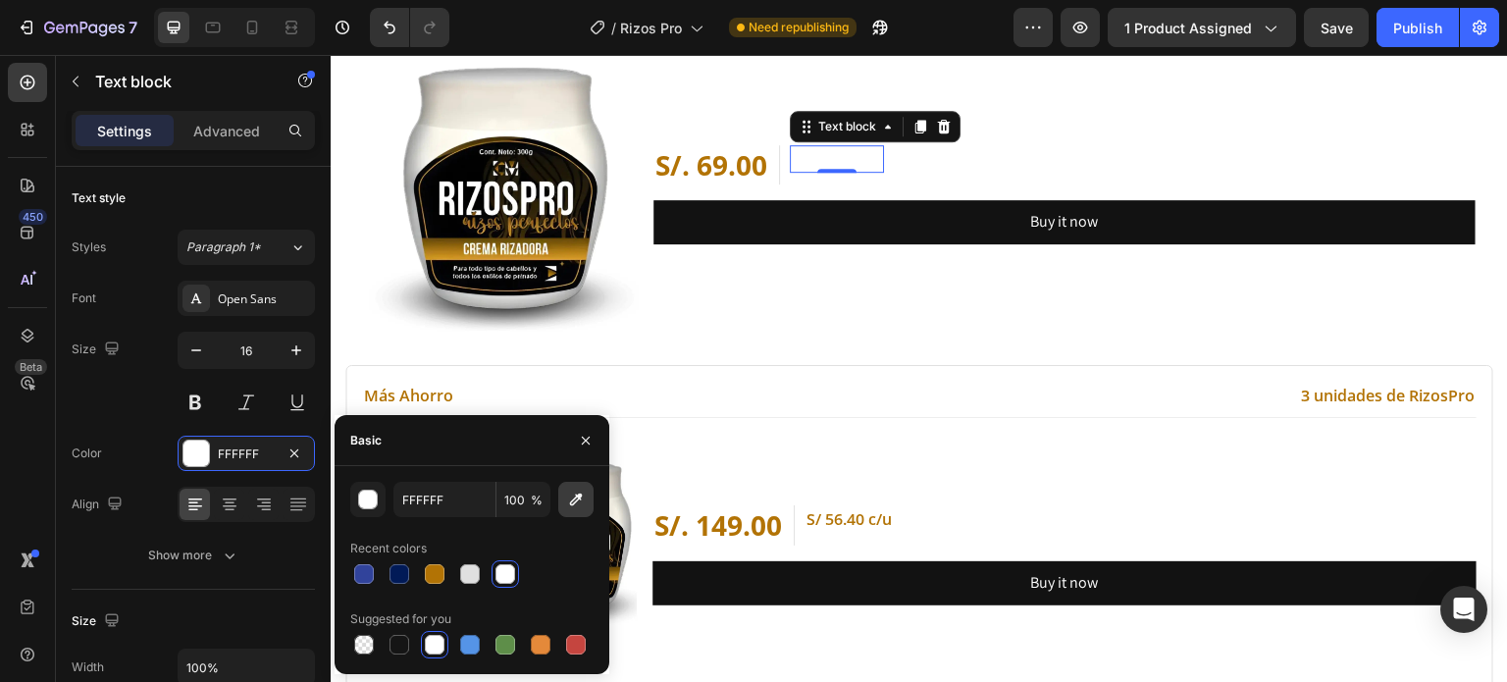
click at [577, 486] on button "button" at bounding box center [575, 499] width 35 height 35
type input "B27305"
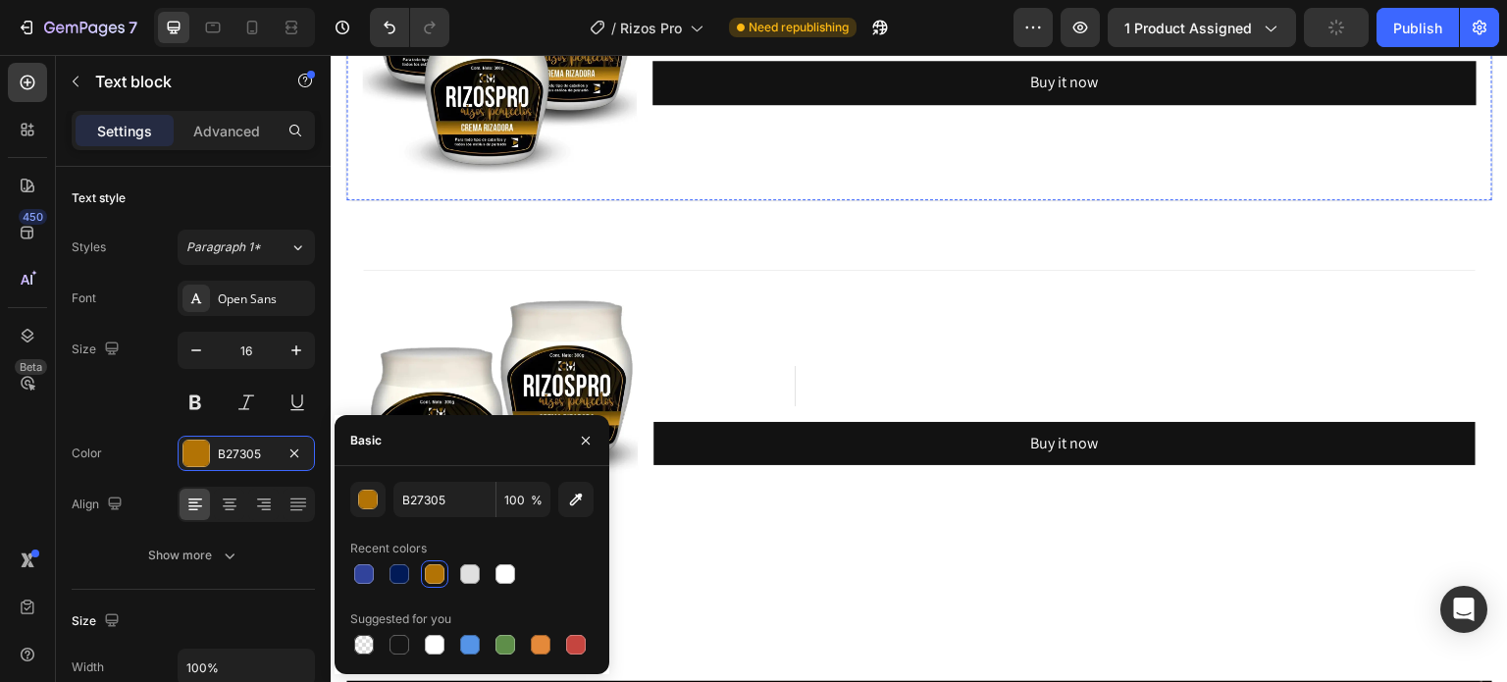
scroll to position [12840, 0]
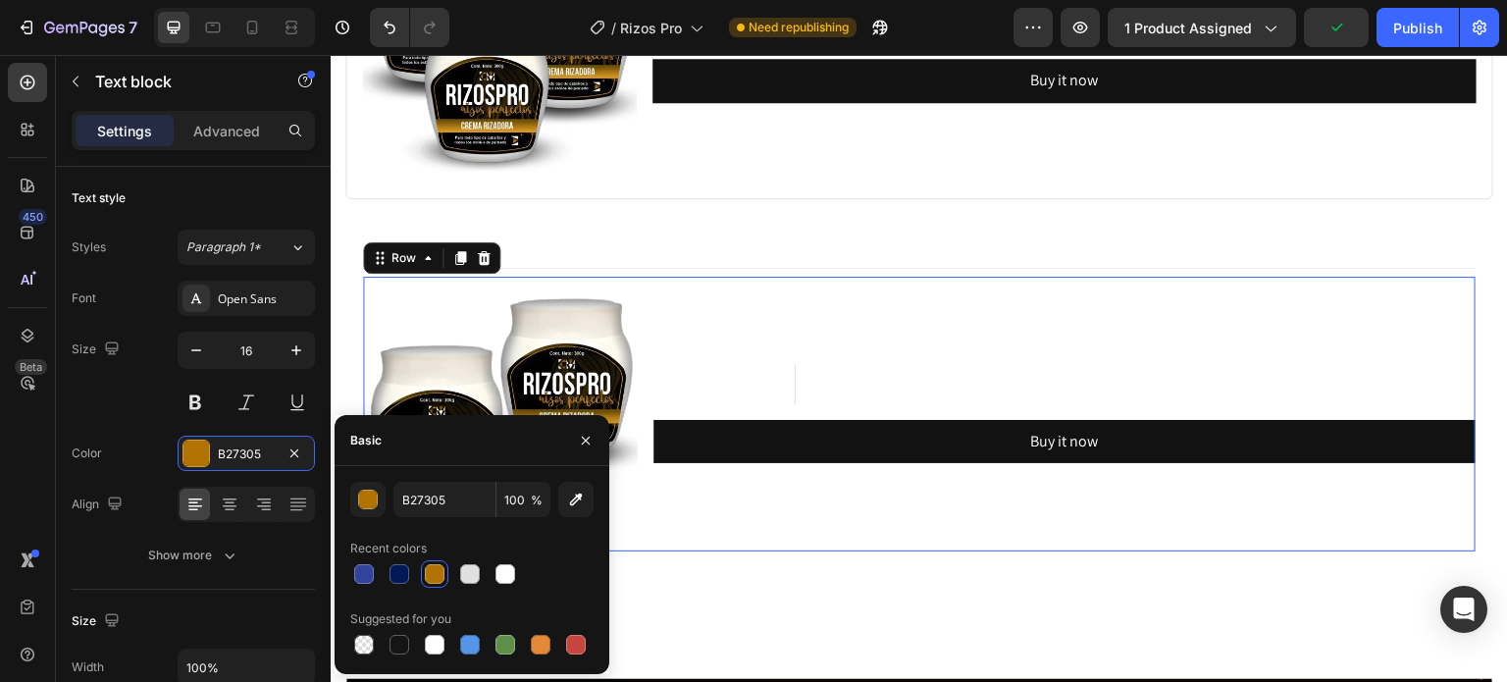
click at [727, 338] on div "S/. 109.00 (P) Price (P) Price S/ 59.50c/u Text block Row Row Buy it now Dynami…" at bounding box center [1064, 414] width 823 height 275
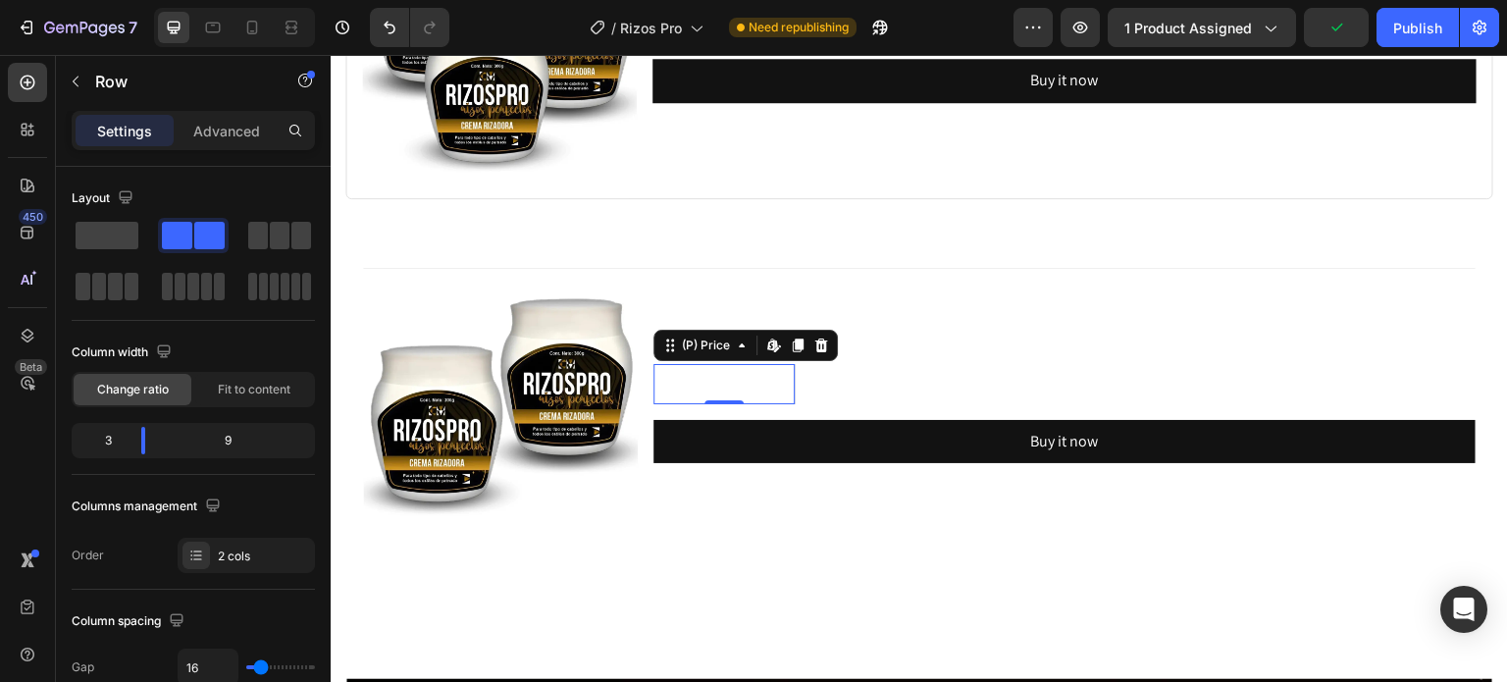
click at [727, 364] on div "S/. 109.00" at bounding box center [718, 383] width 131 height 39
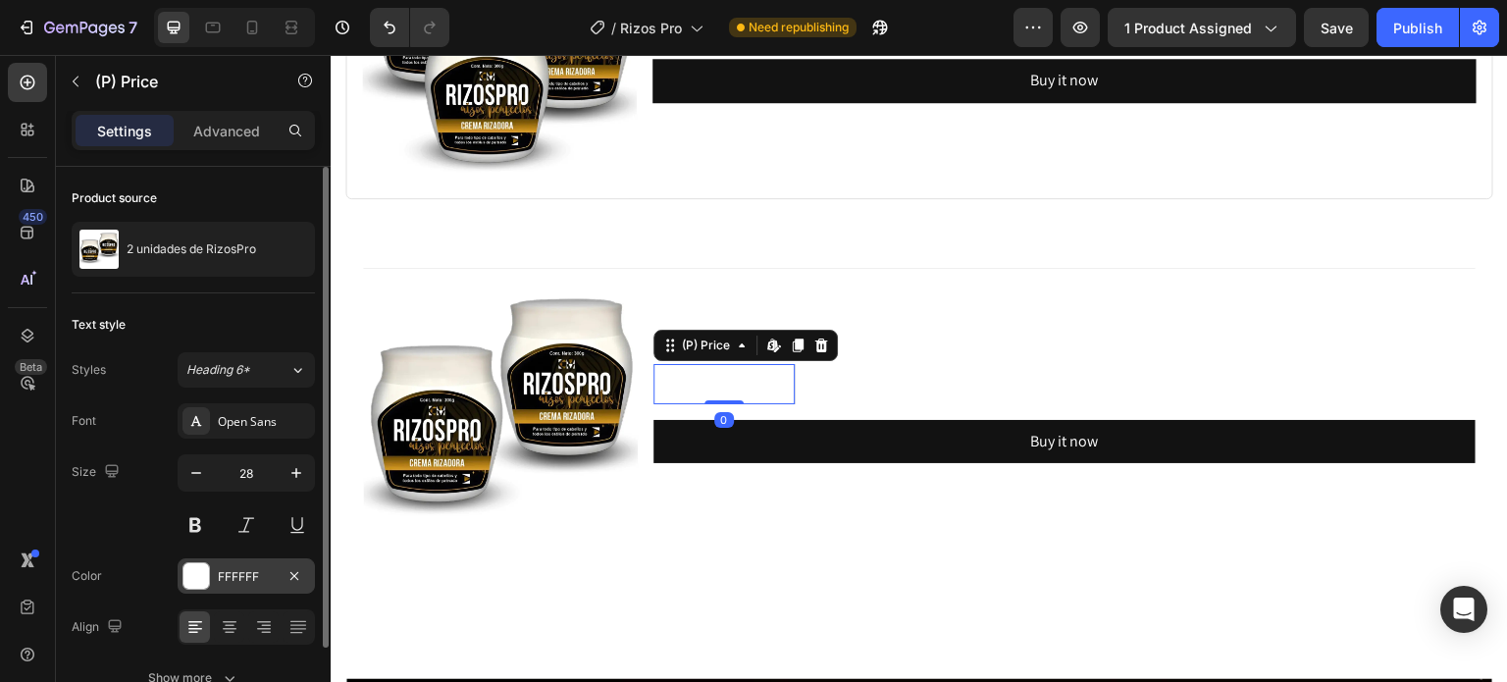
click at [225, 576] on div "FFFFFF" at bounding box center [246, 577] width 57 height 18
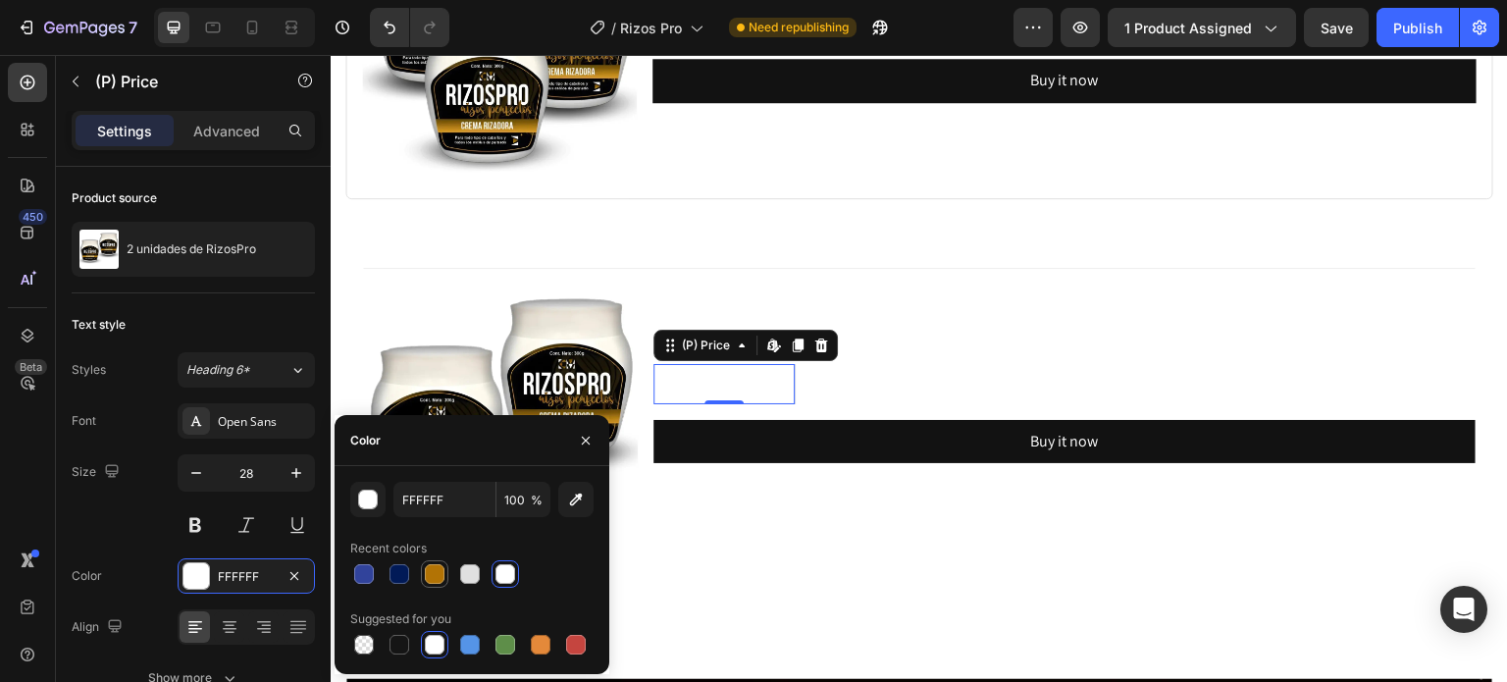
click at [437, 576] on div at bounding box center [435, 574] width 20 height 20
type input "B27305"
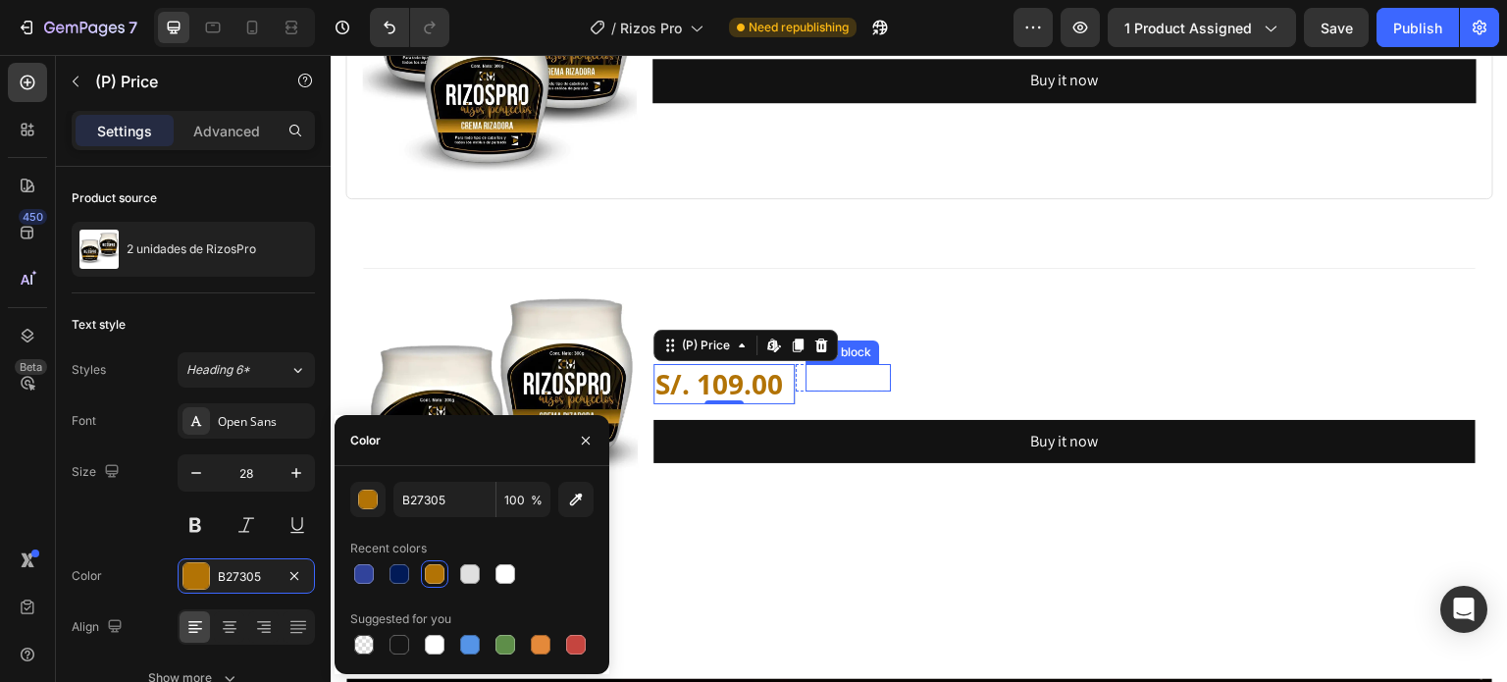
click at [853, 371] on p "S/ 59.50c/u" at bounding box center [847, 378] width 81 height 24
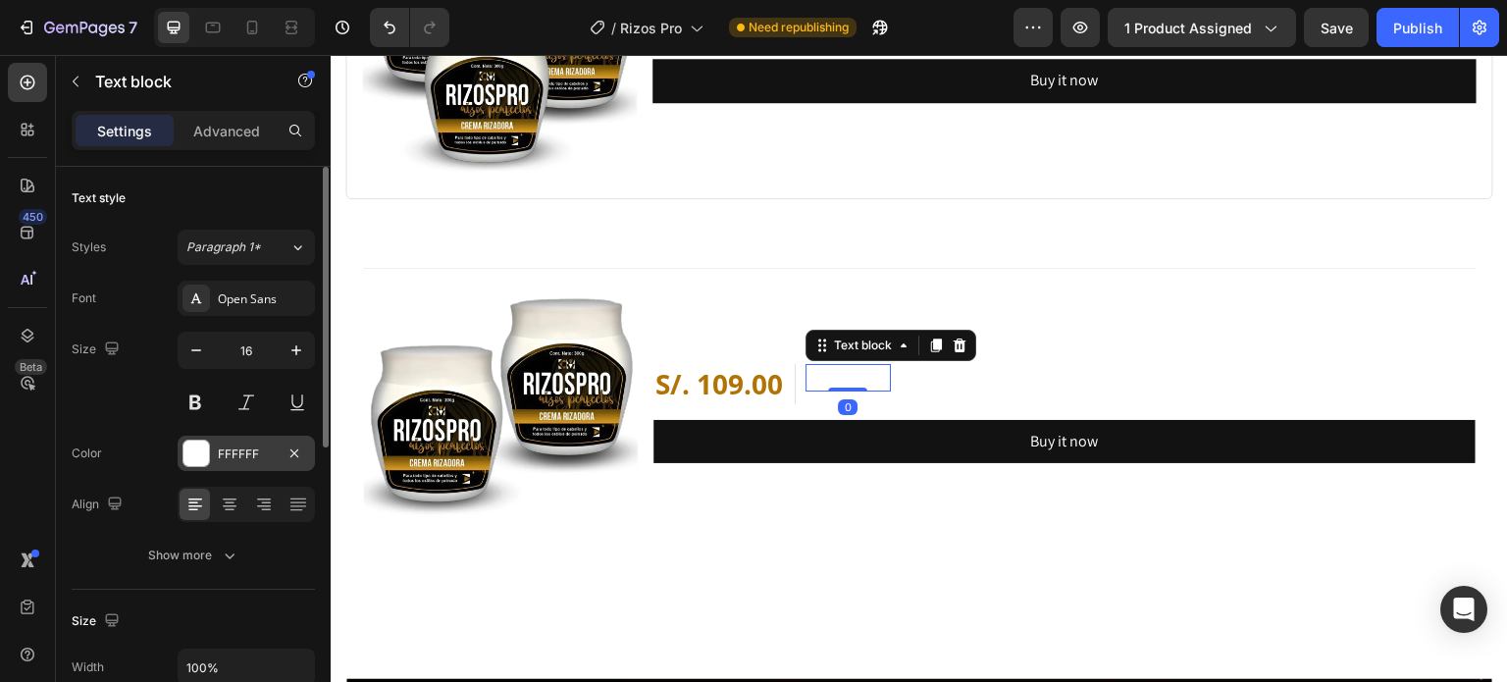
click at [247, 440] on div "FFFFFF" at bounding box center [246, 453] width 137 height 35
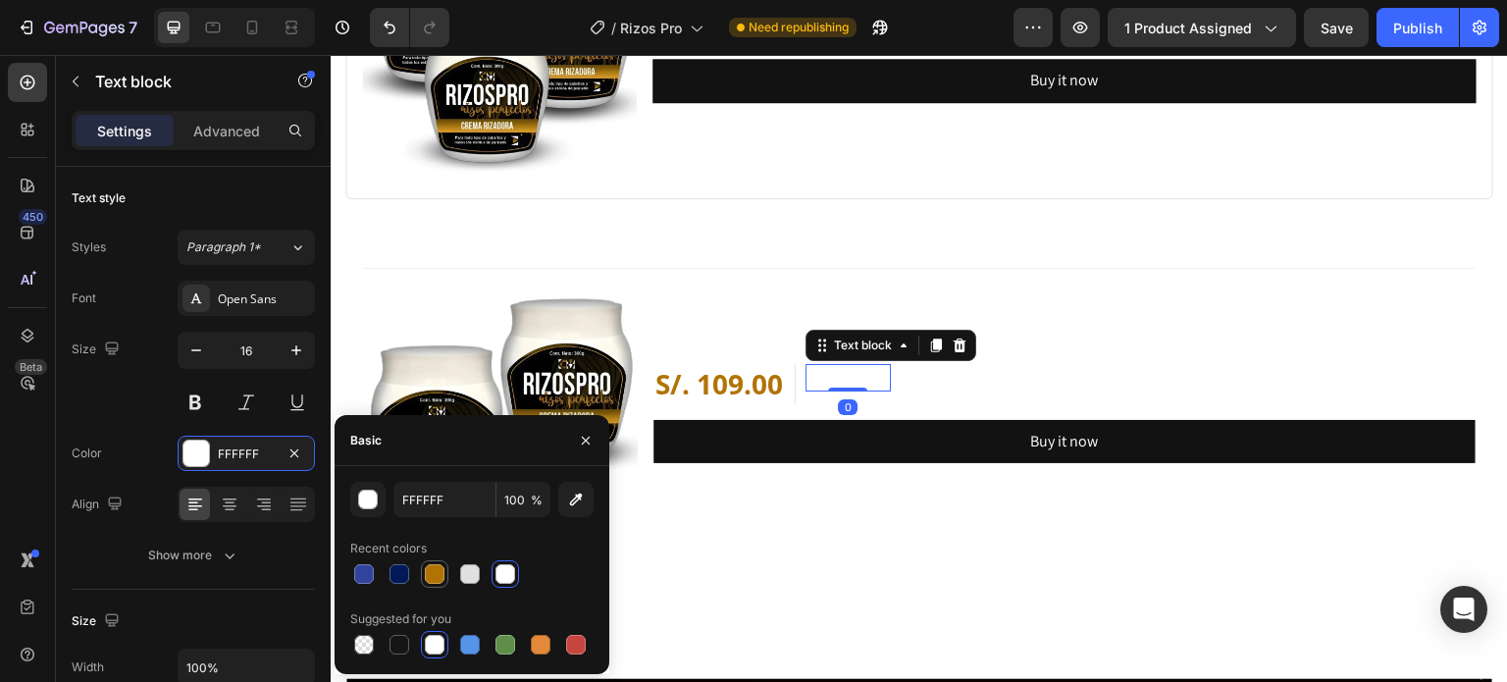
click at [425, 577] on div at bounding box center [435, 574] width 20 height 20
type input "B27305"
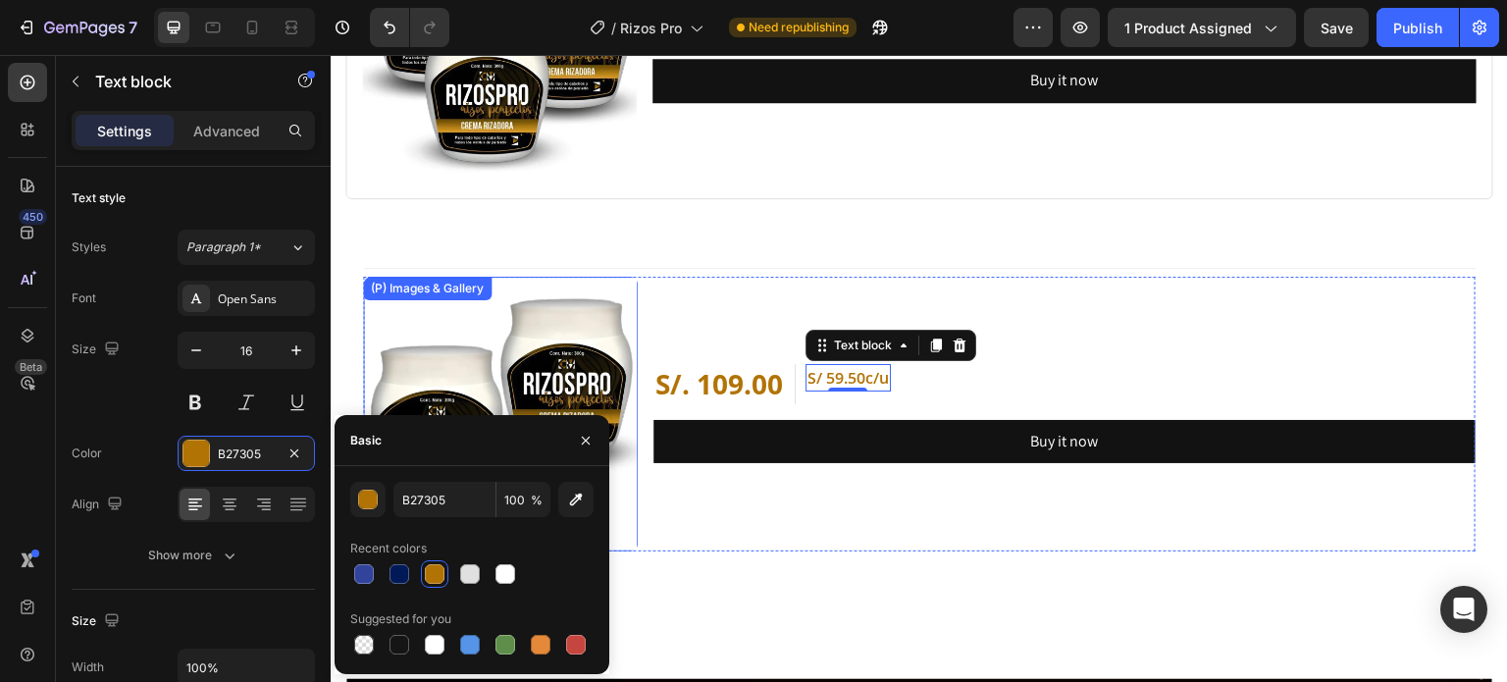
click at [587, 304] on img at bounding box center [500, 414] width 275 height 275
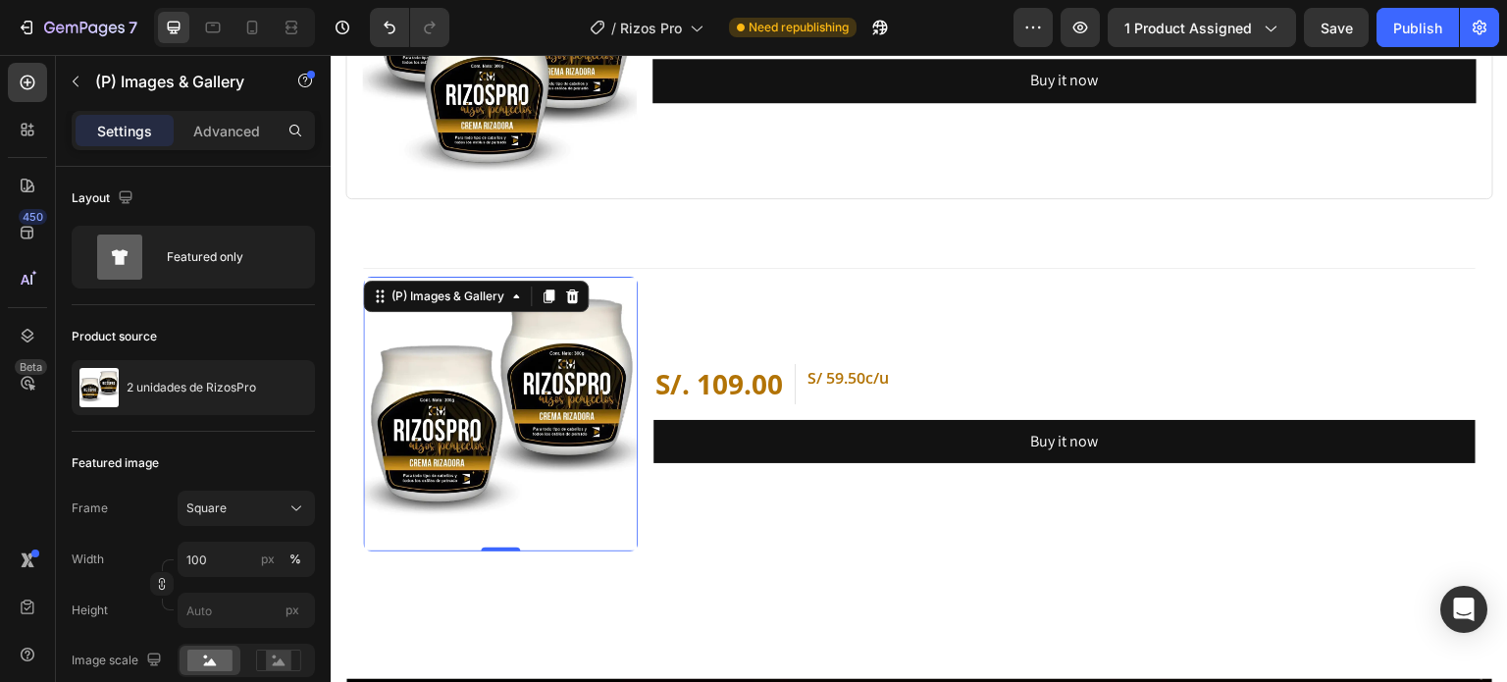
click at [900, 524] on div "S/. 109.00 (P) Price (P) Price S/ 59.50c/u Text block Row Row Buy it now Dynami…" at bounding box center [1064, 414] width 823 height 275
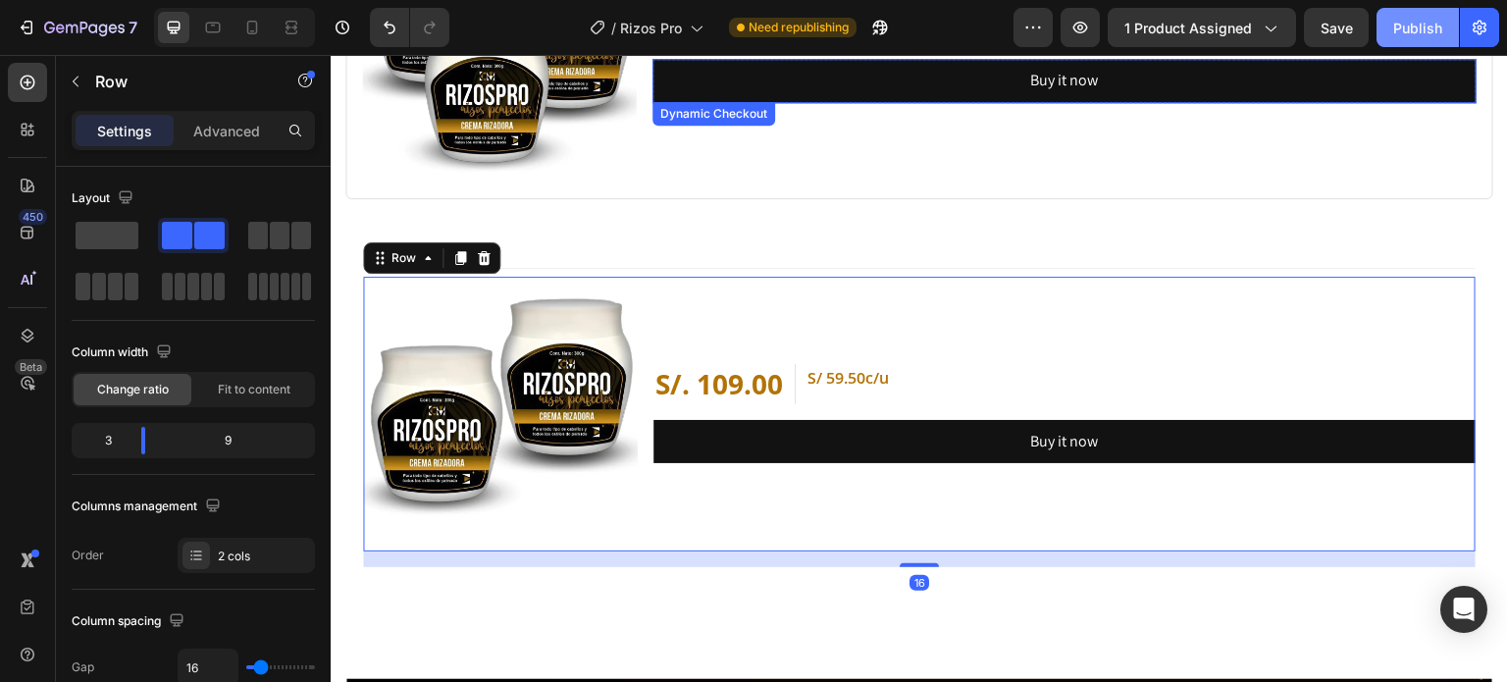
click at [1417, 26] on div "Publish" at bounding box center [1417, 28] width 49 height 21
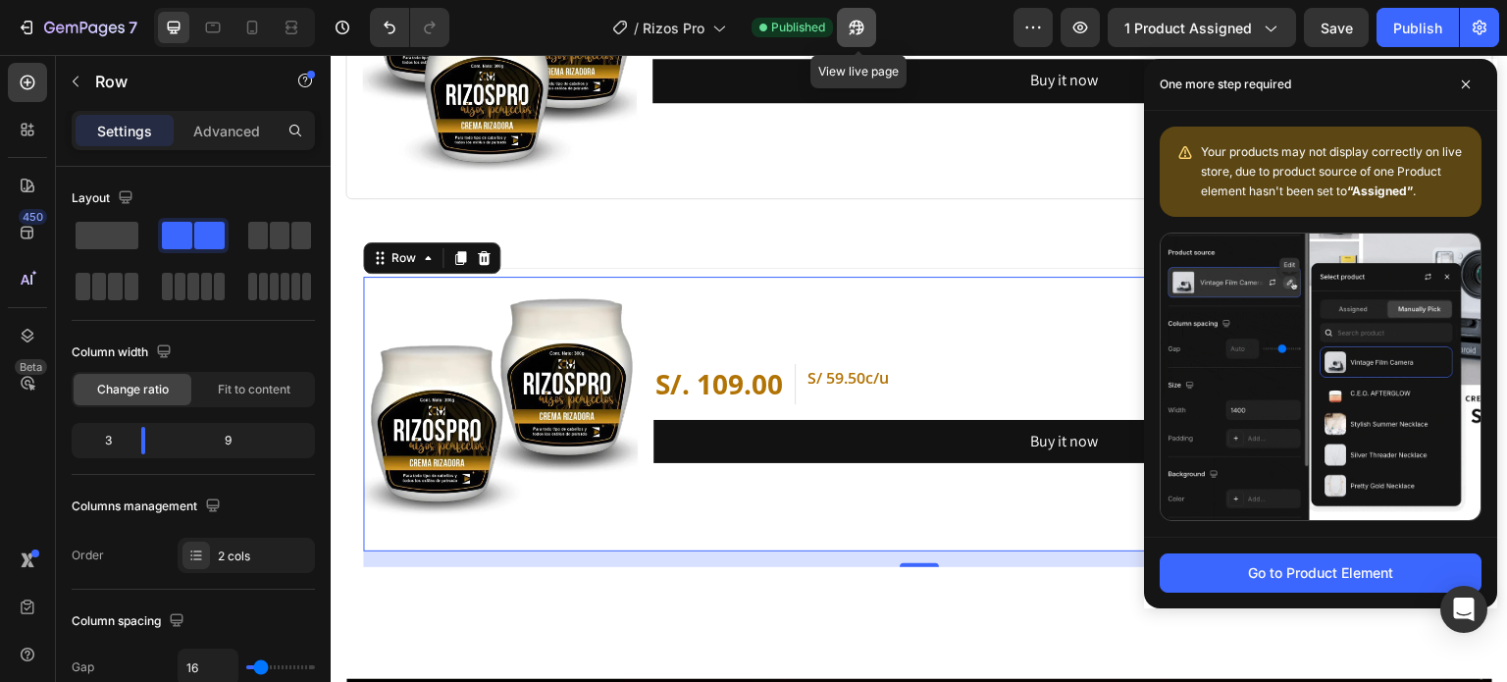
click at [874, 26] on button "button" at bounding box center [856, 27] width 39 height 39
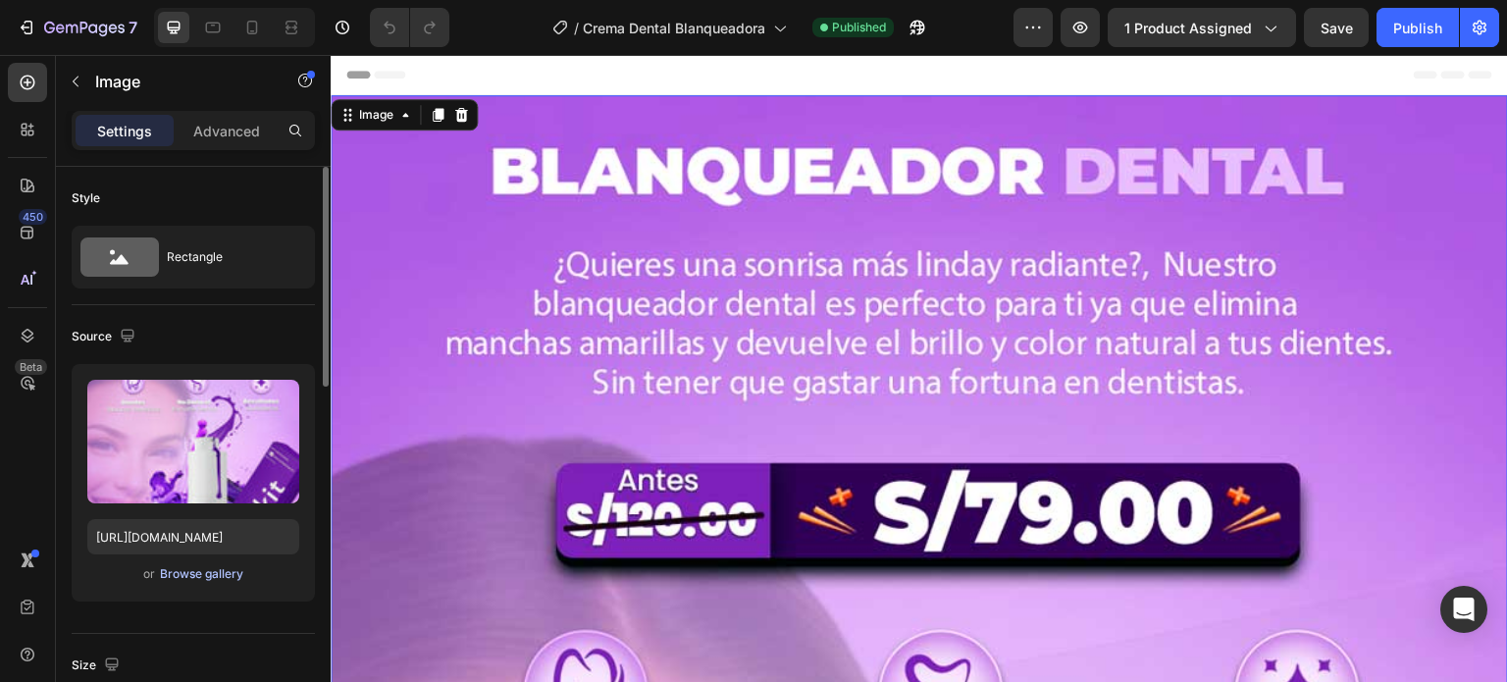
click at [194, 576] on div "Browse gallery" at bounding box center [201, 574] width 83 height 18
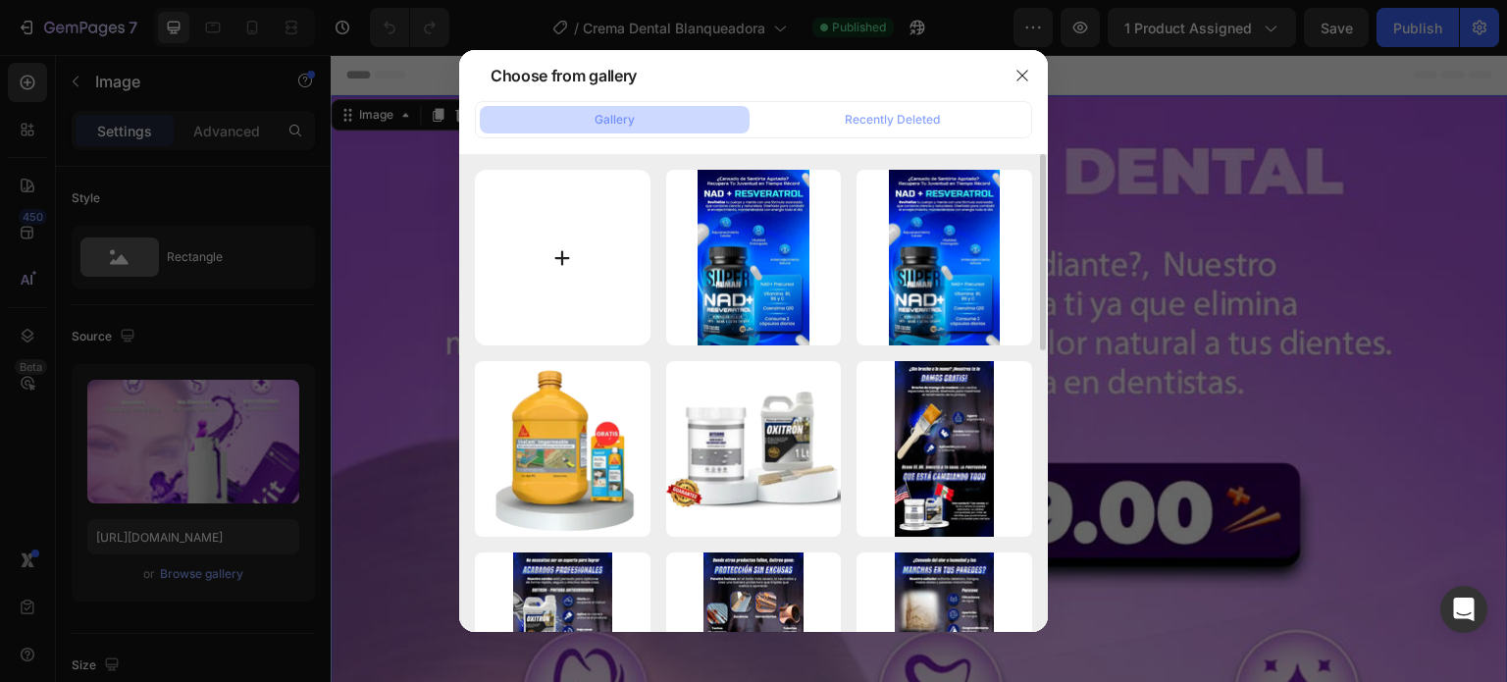
click at [580, 242] on input "file" at bounding box center [563, 258] width 176 height 176
type input "C:\fakepath\POST 1 BLANQUEADOR 1°.webp"
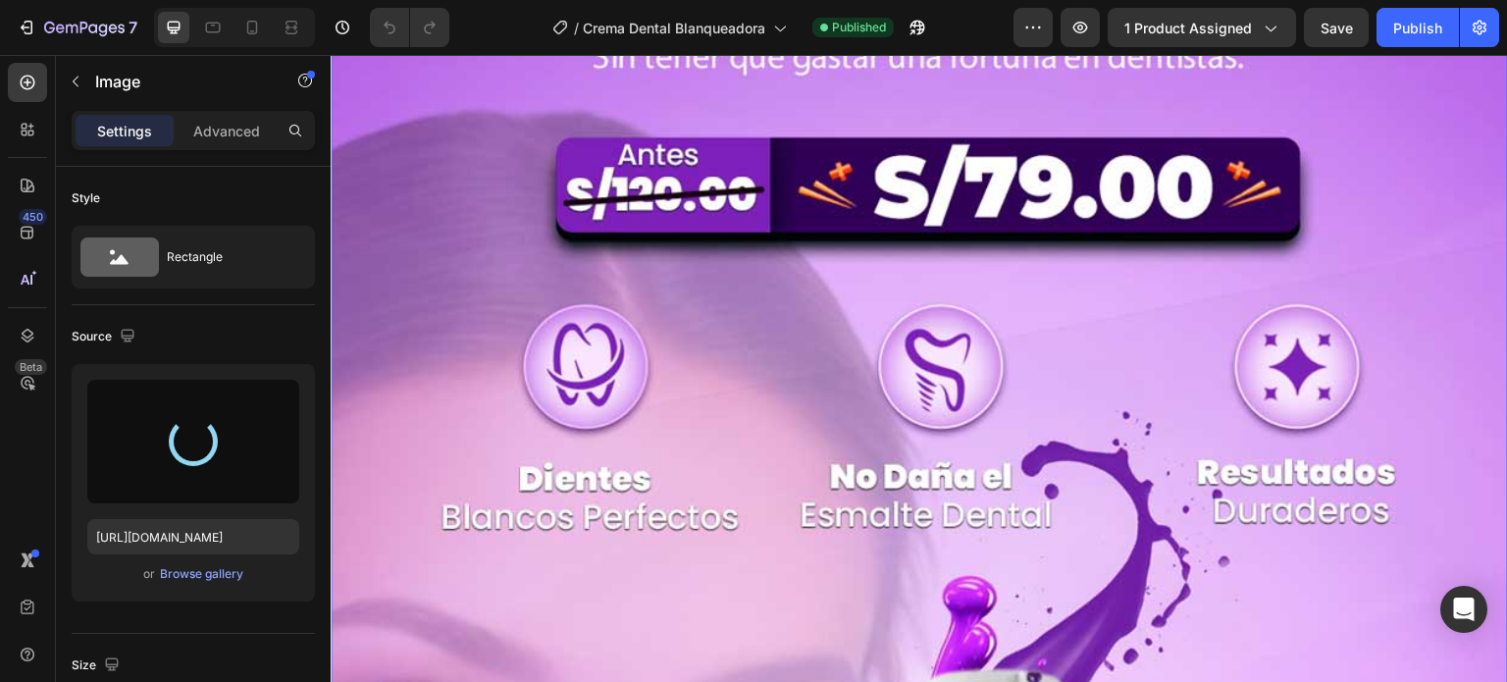
scroll to position [333, 0]
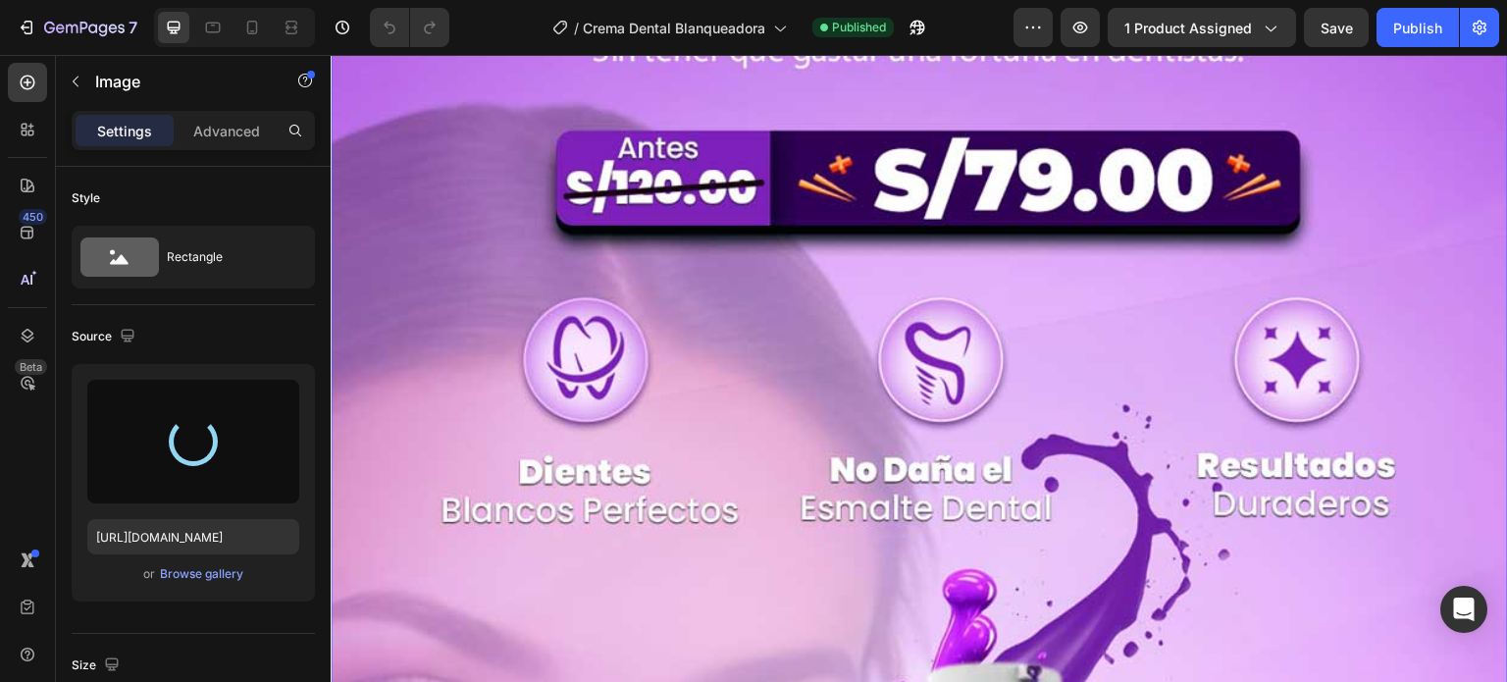
type input "[URL][DOMAIN_NAME]"
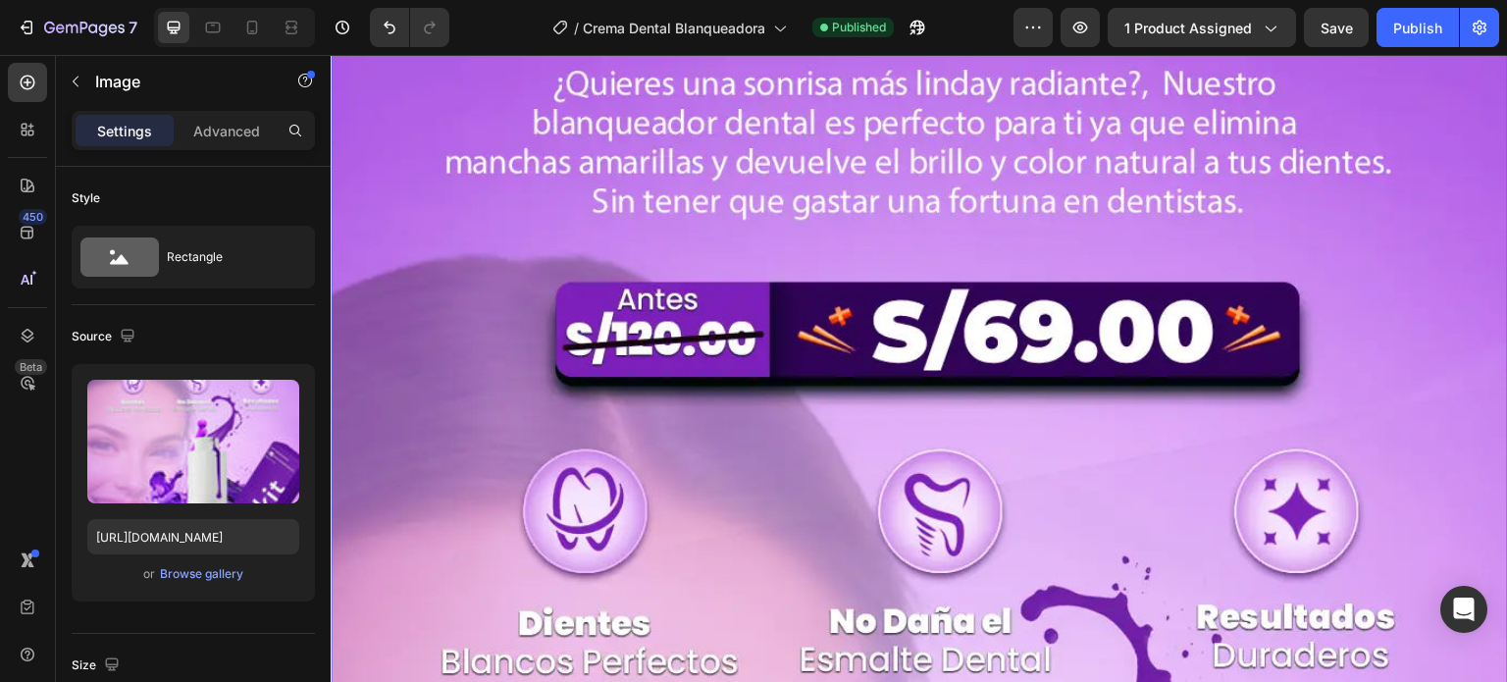
scroll to position [0, 0]
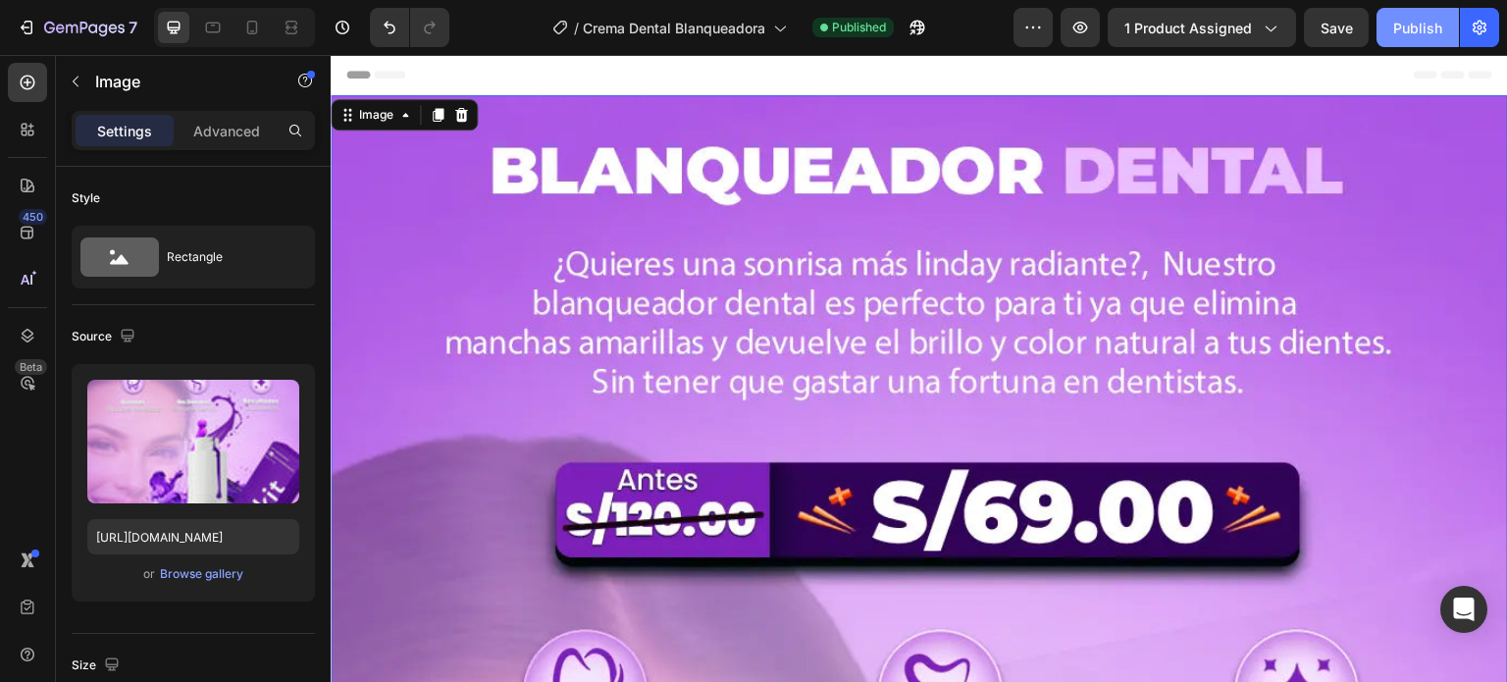
click at [1431, 27] on div "Publish" at bounding box center [1417, 28] width 49 height 21
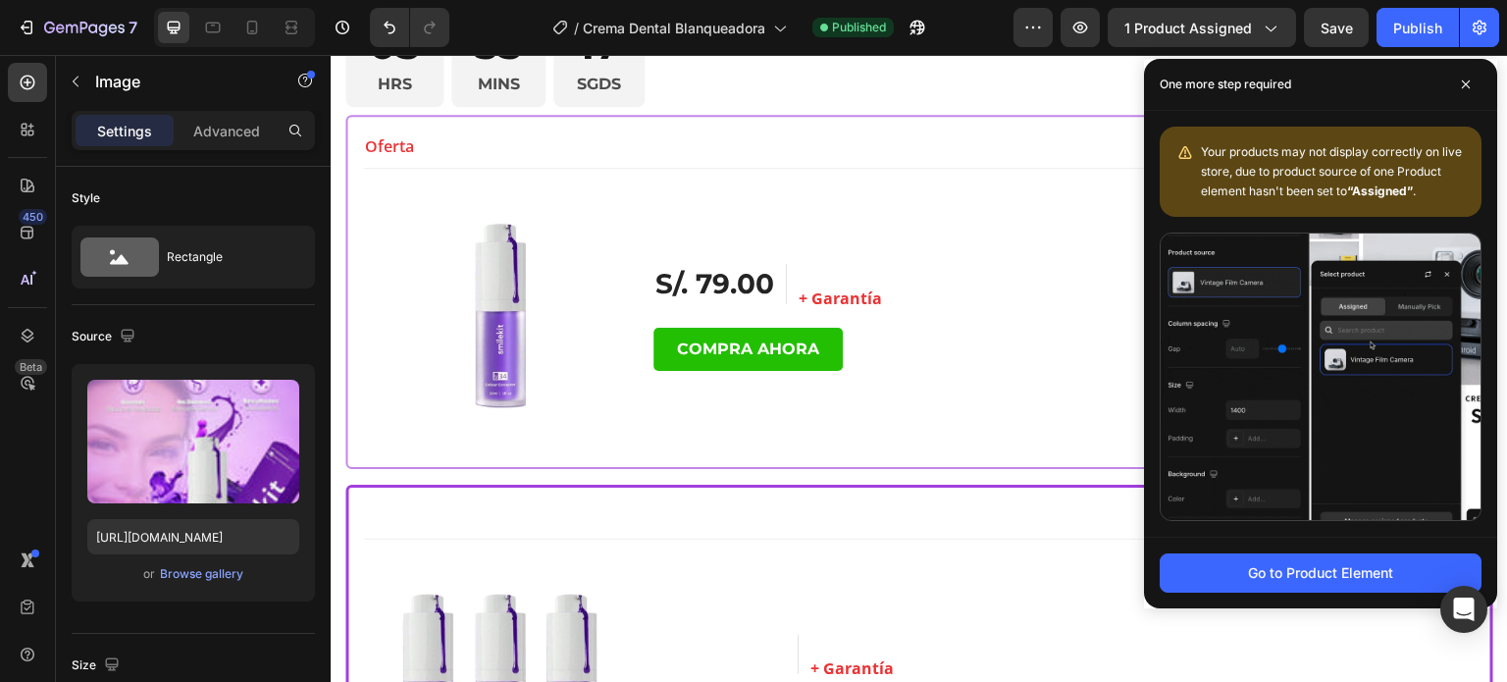
scroll to position [9651, 0]
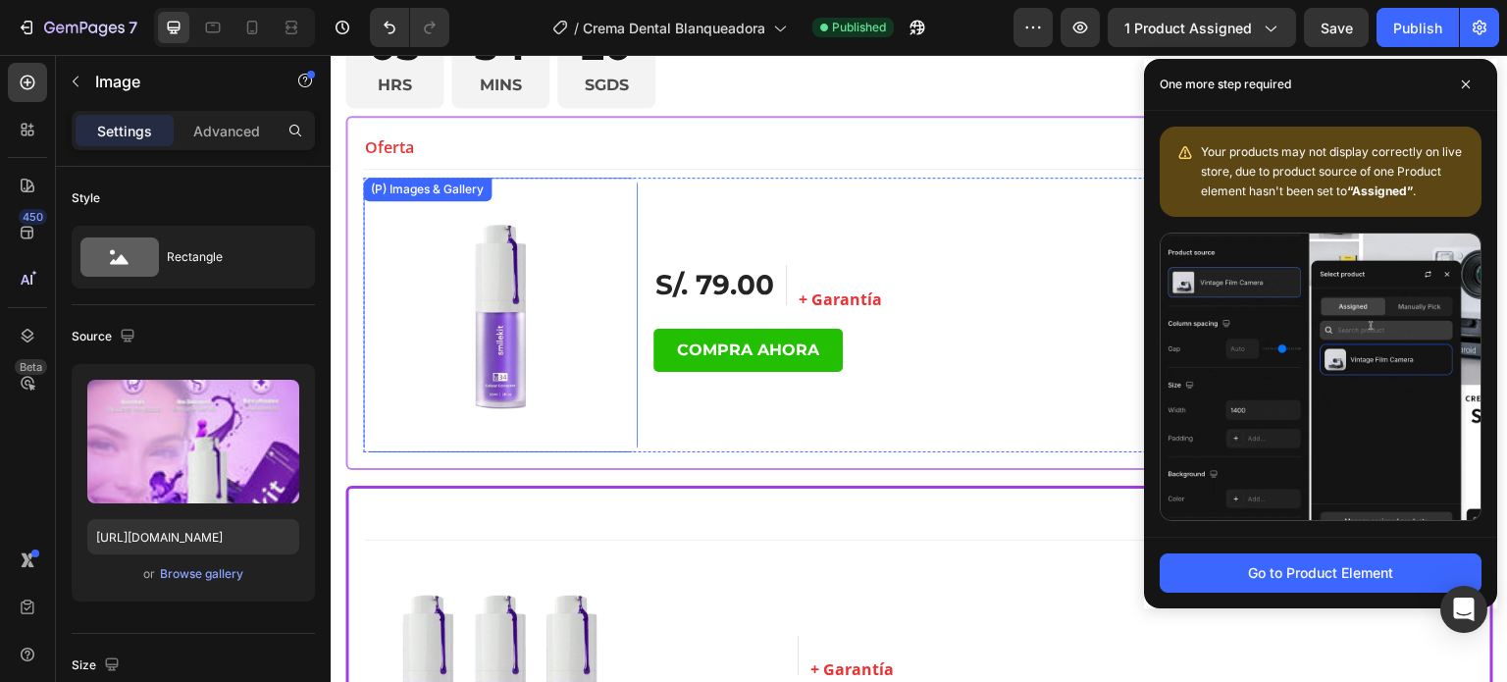
click at [490, 310] on img at bounding box center [500, 315] width 275 height 275
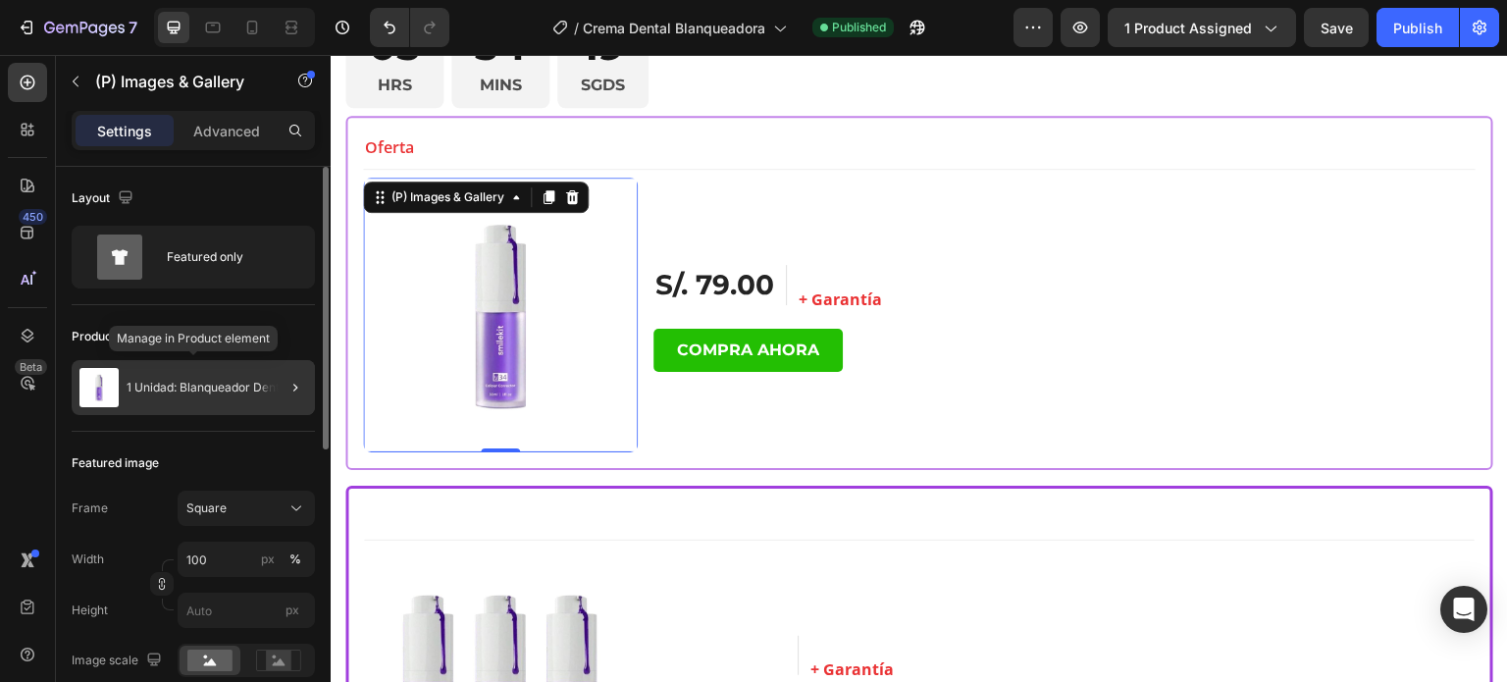
click at [231, 388] on p "1 Unidad: Blanqueador Dental" at bounding box center [208, 388] width 163 height 14
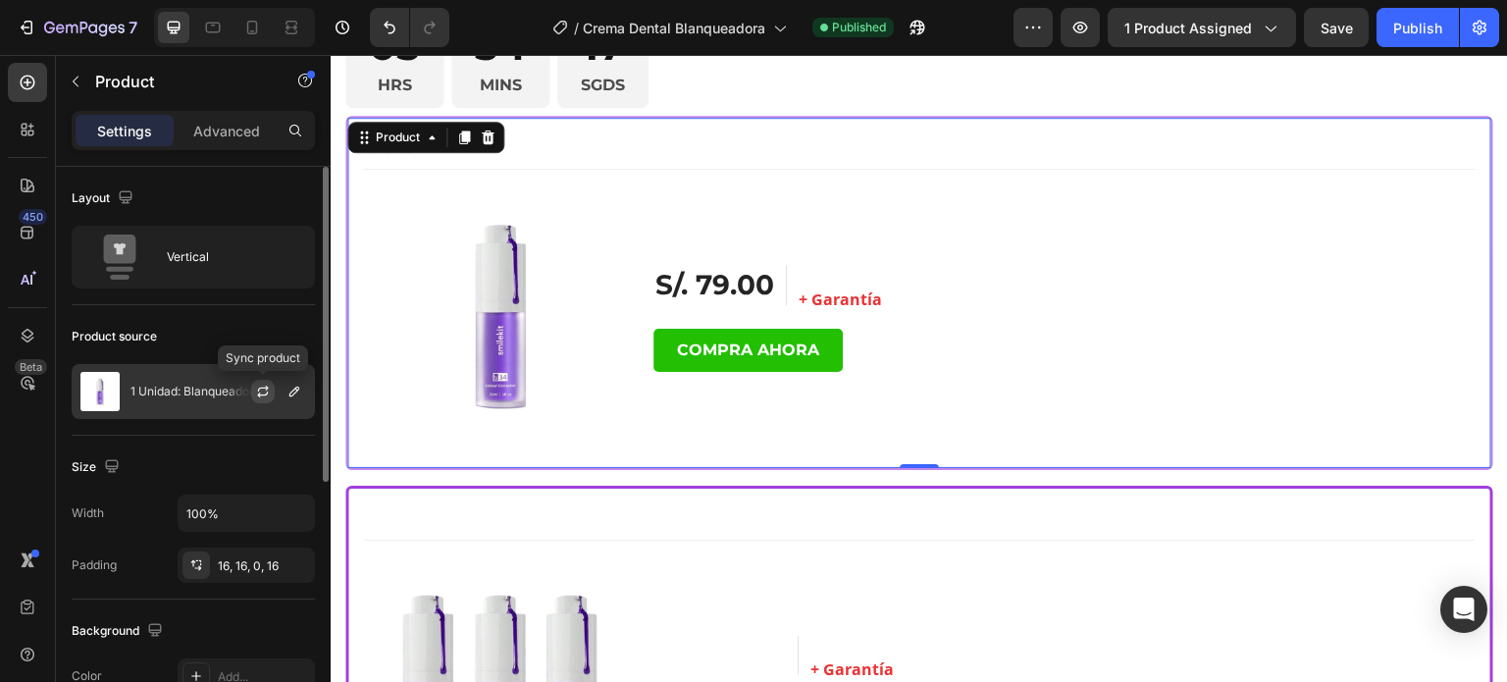
click at [256, 396] on icon "button" at bounding box center [263, 392] width 16 height 16
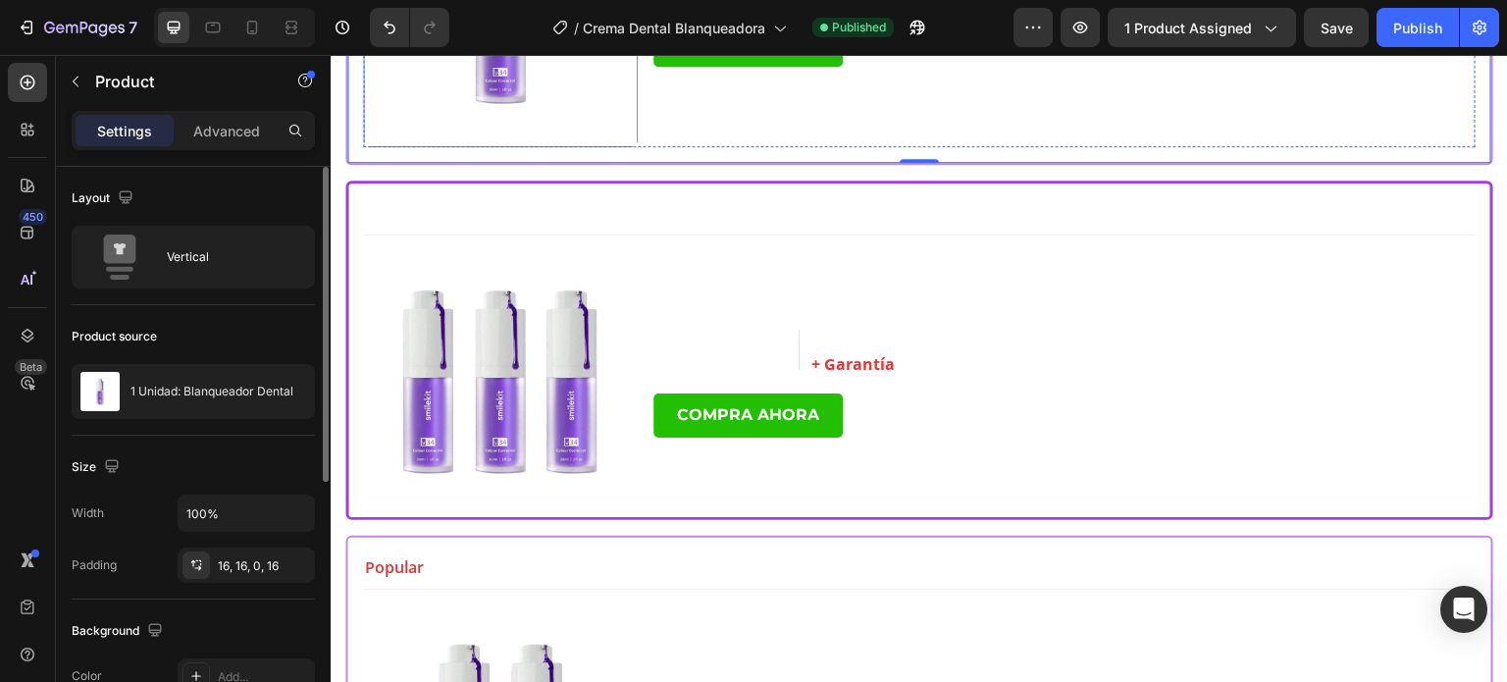
scroll to position [9957, 0]
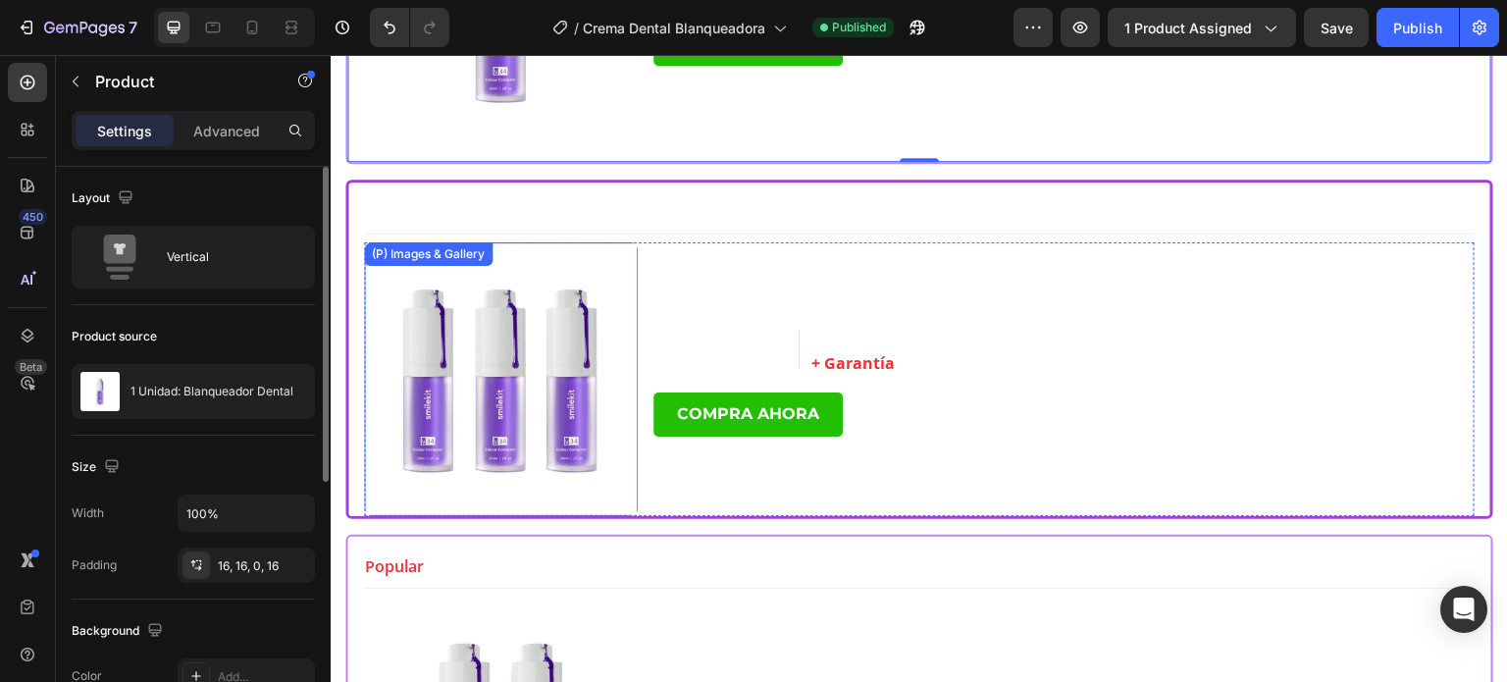
click at [510, 363] on img at bounding box center [501, 379] width 274 height 274
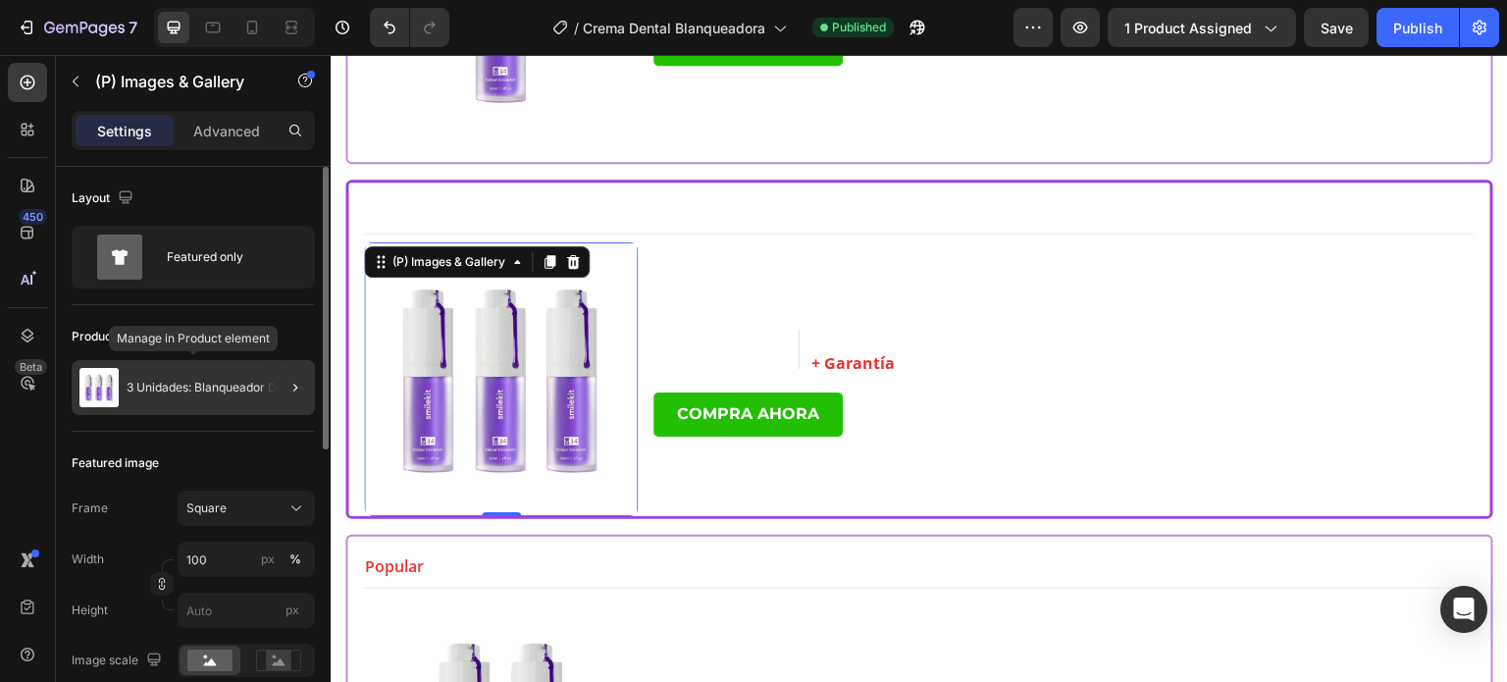
click at [190, 383] on p "3 Unidades: Blanqueador Dental" at bounding box center [216, 388] width 178 height 14
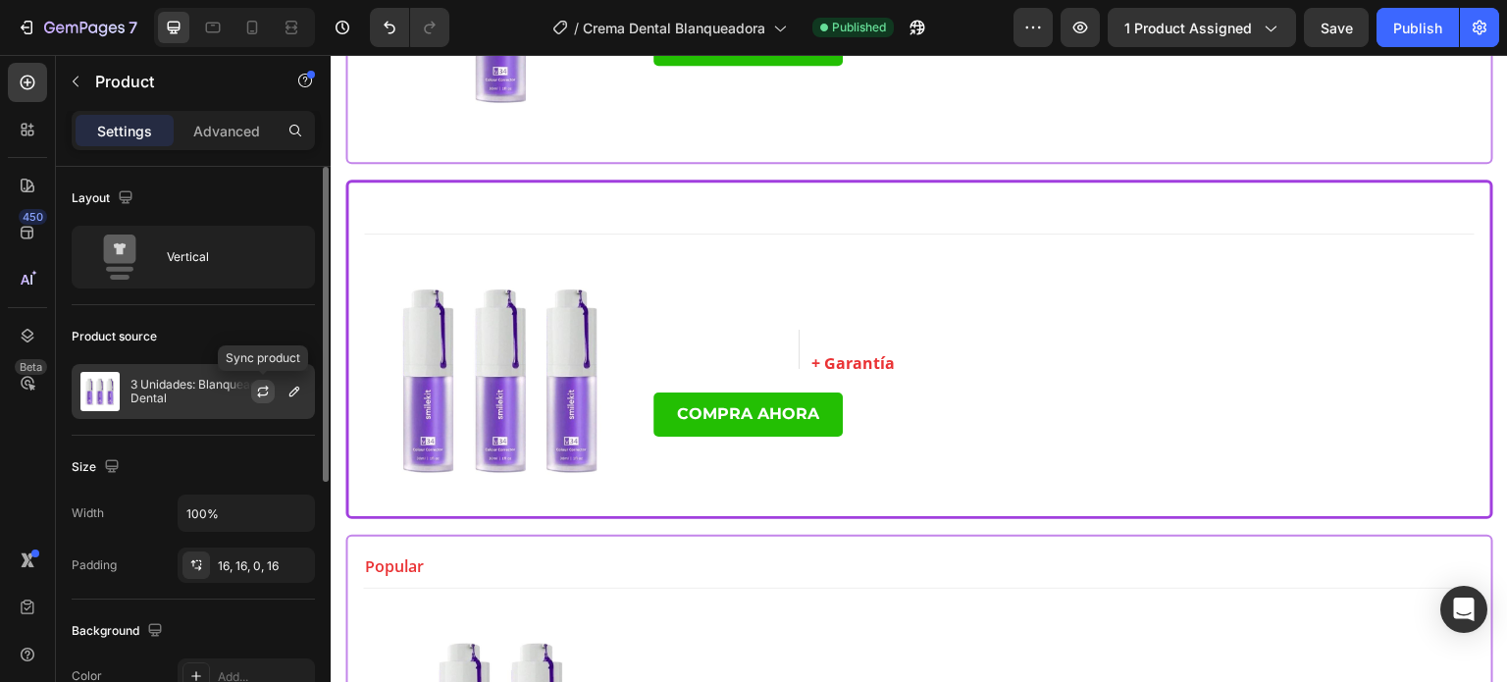
click at [255, 394] on icon "button" at bounding box center [263, 392] width 16 height 16
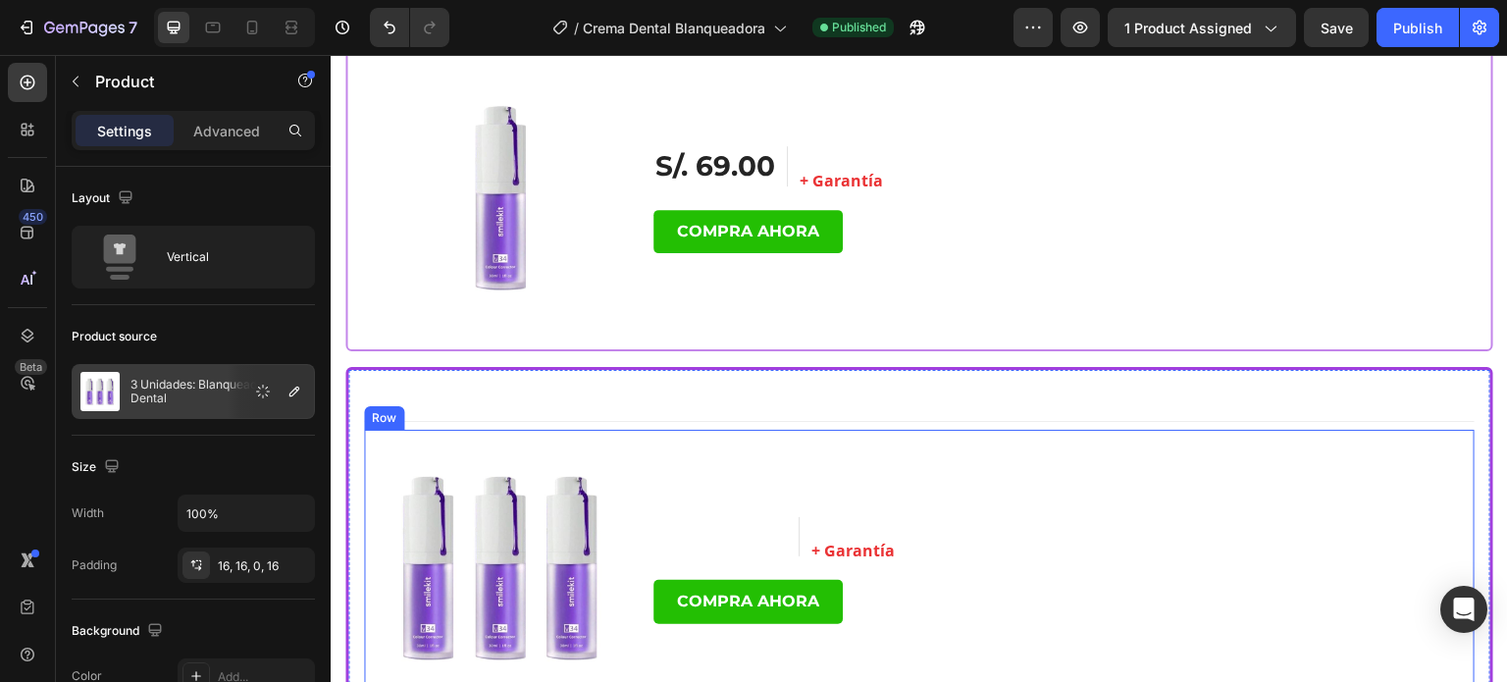
scroll to position [9772, 0]
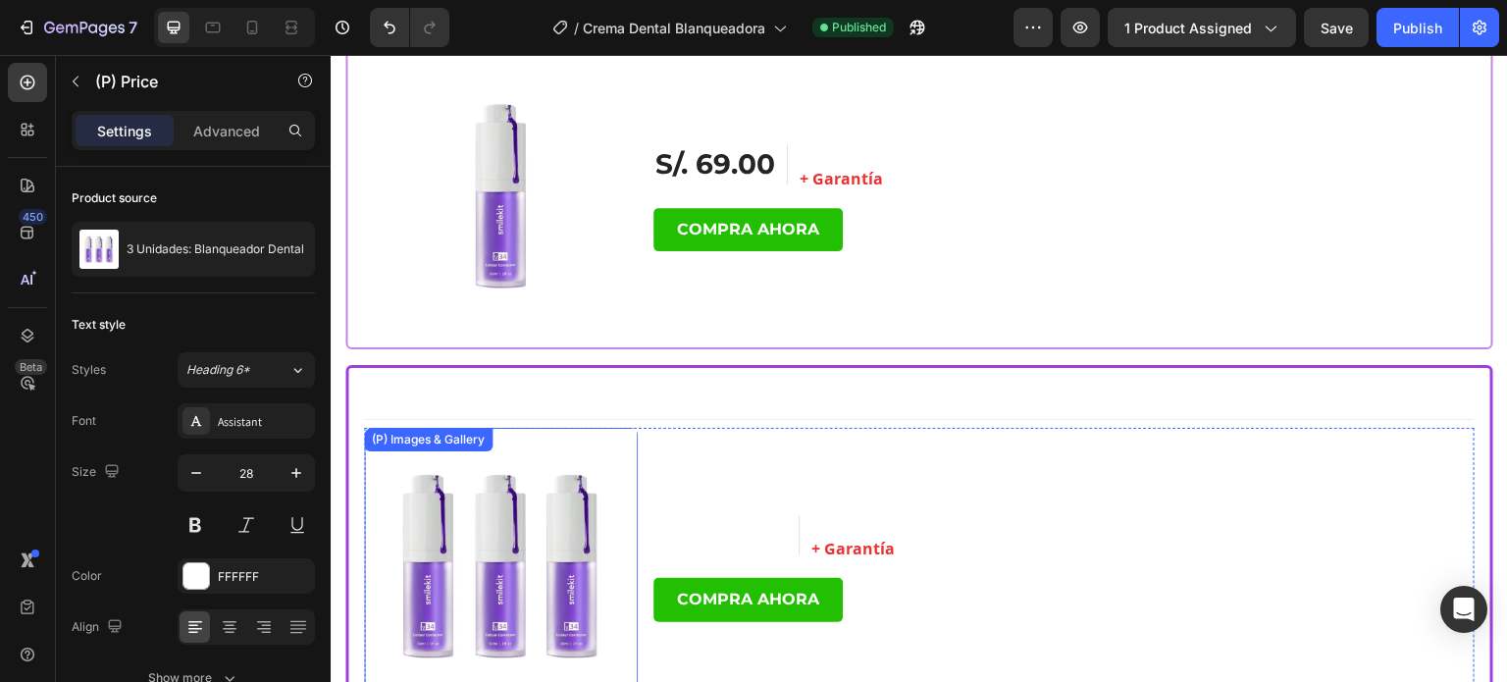
click at [703, 515] on div "S/. 149.00" at bounding box center [720, 534] width 135 height 39
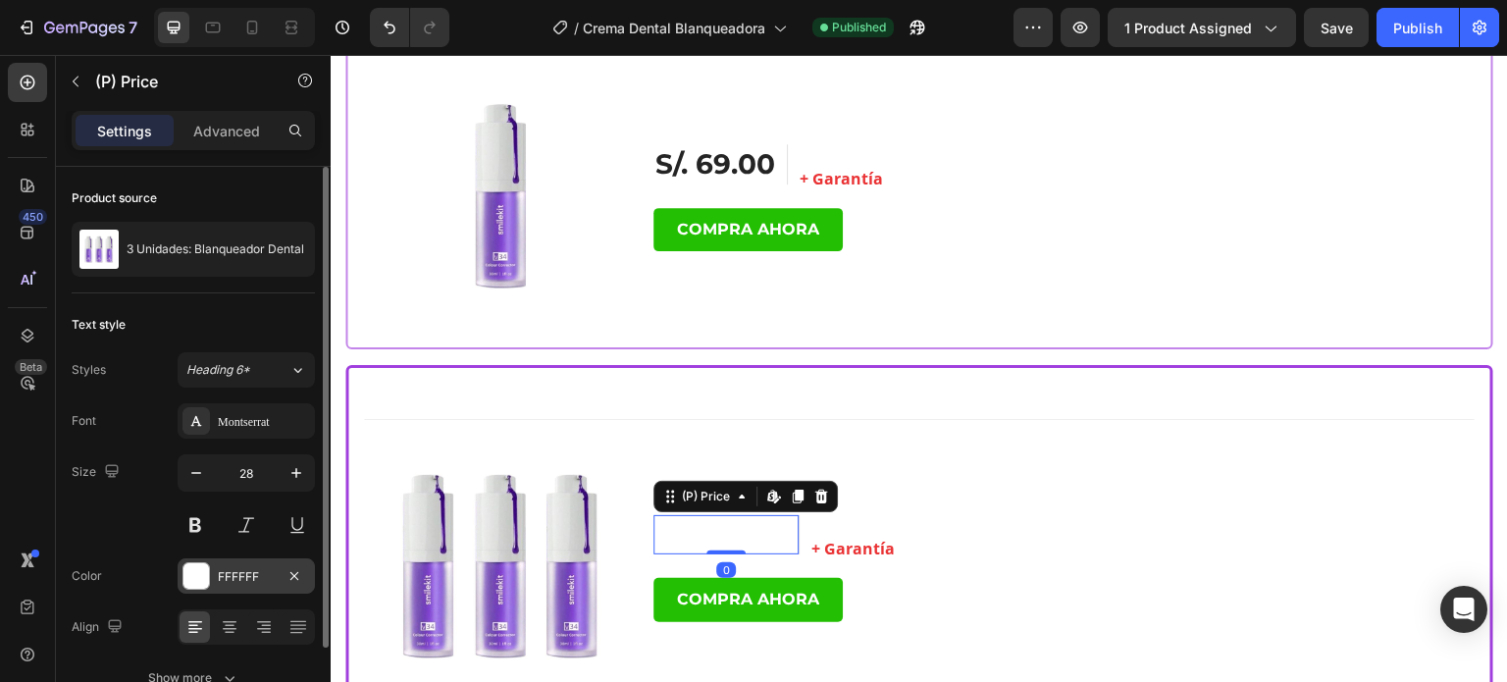
click at [255, 579] on div "FFFFFF" at bounding box center [246, 577] width 57 height 18
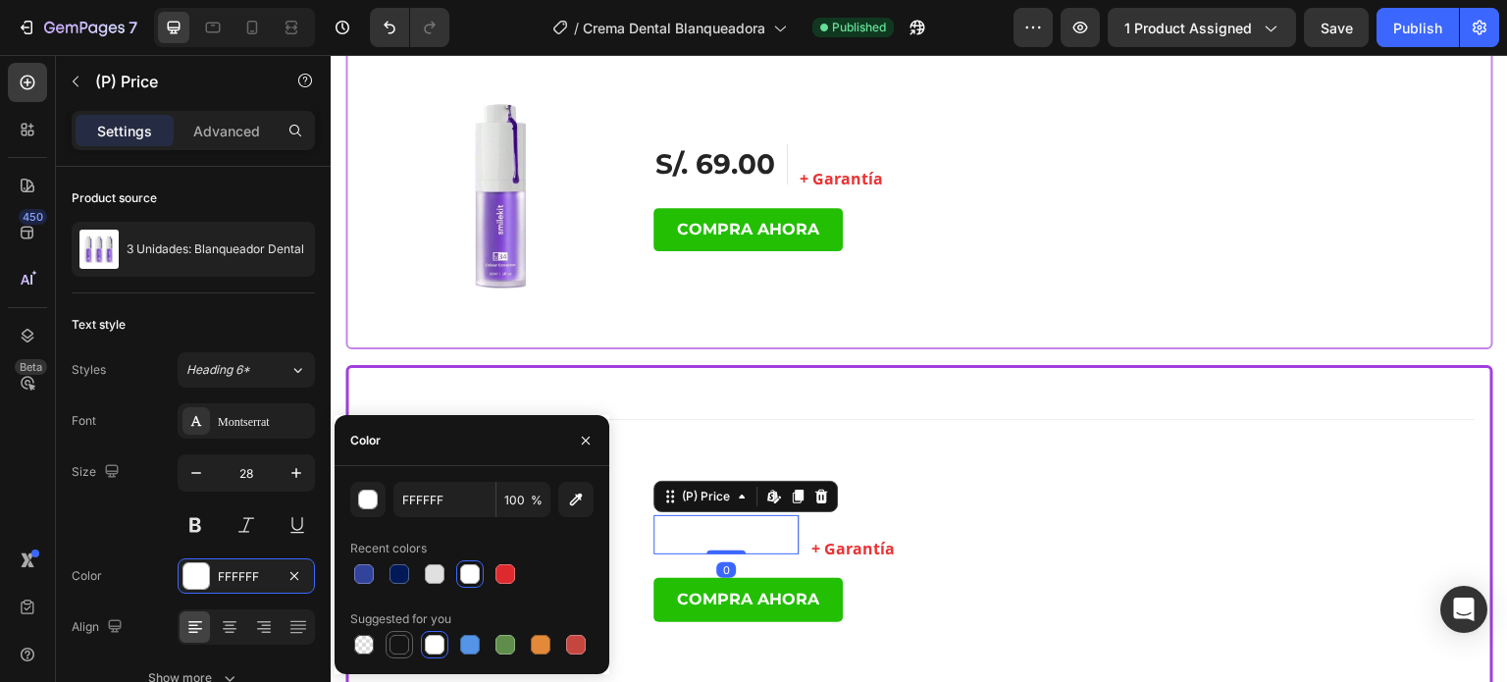
click at [400, 637] on div at bounding box center [399, 645] width 20 height 20
type input "151515"
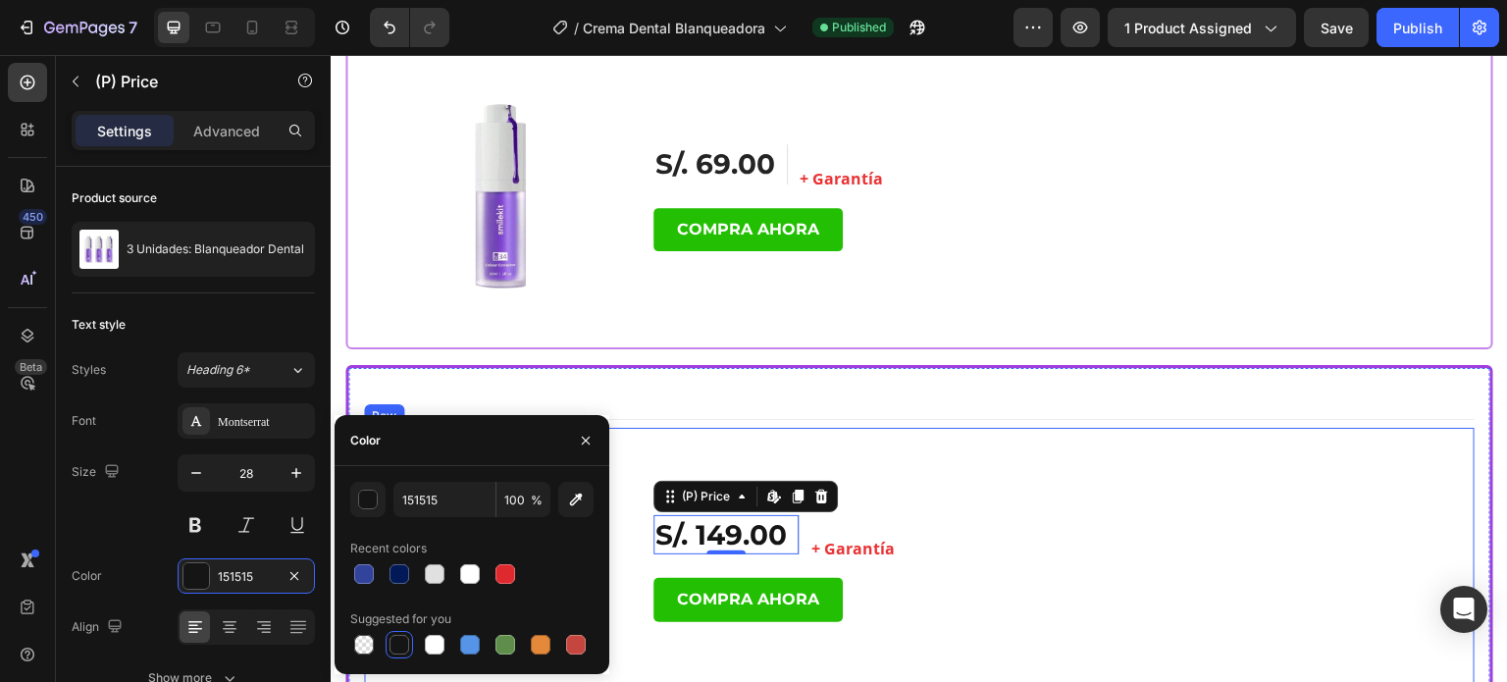
click at [654, 439] on div "S/. 149.00 (P) Price Edit content in Shopify 0 (P) Price Edit content in Shopif…" at bounding box center [1063, 565] width 821 height 274
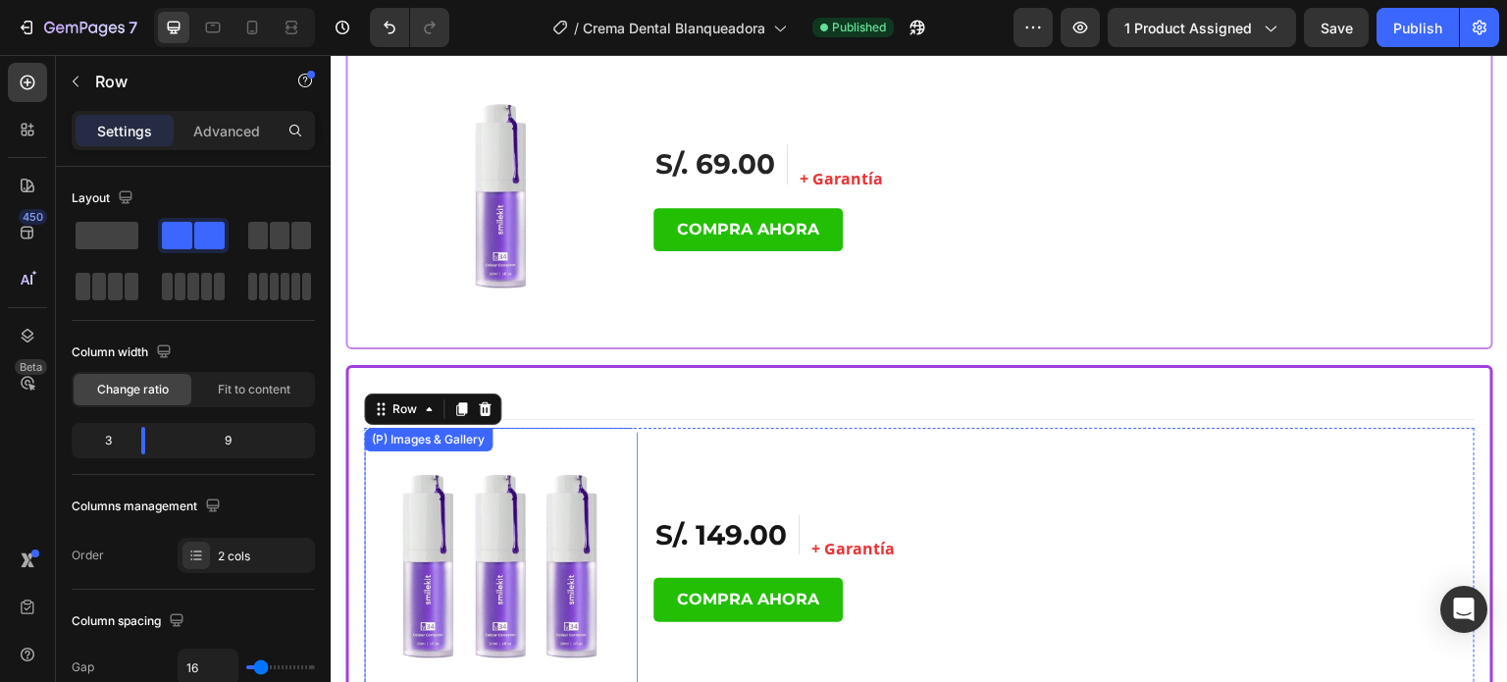
click at [512, 518] on img at bounding box center [501, 565] width 274 height 274
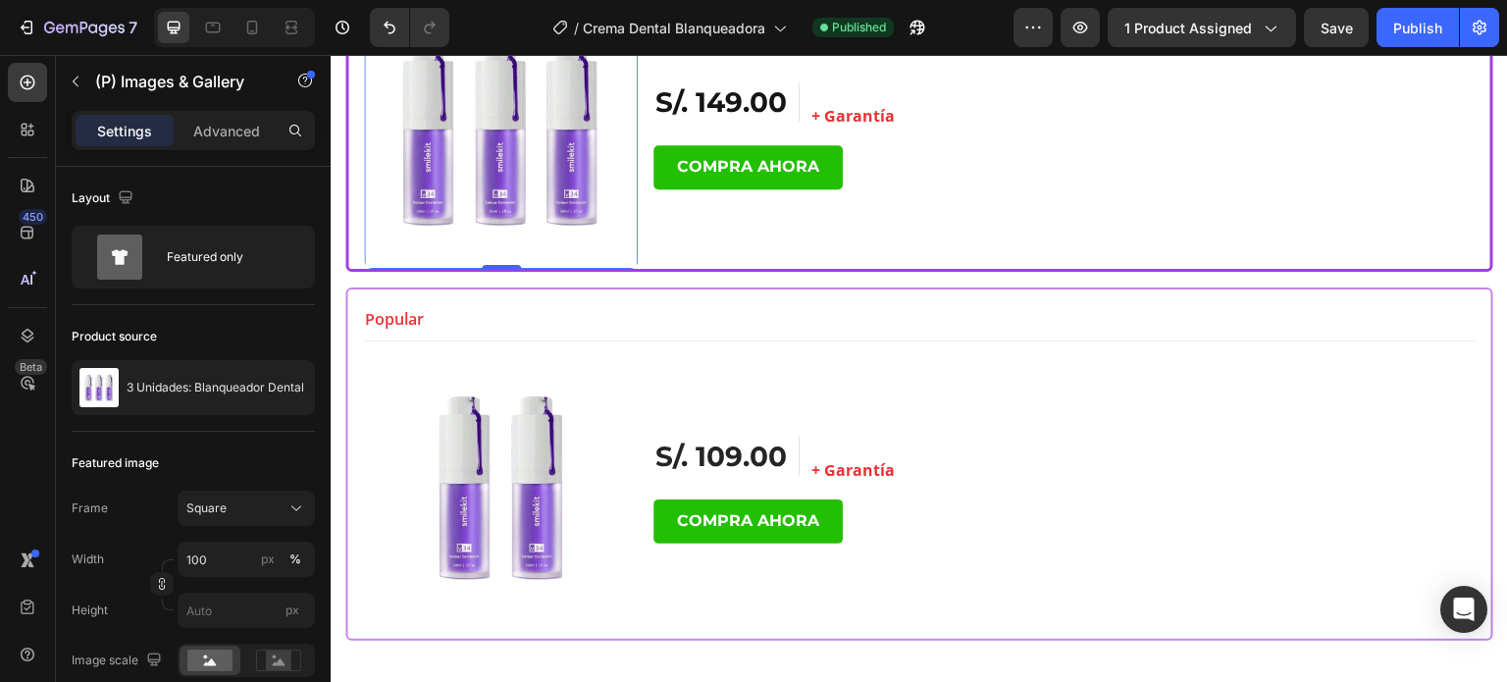
scroll to position [10207, 0]
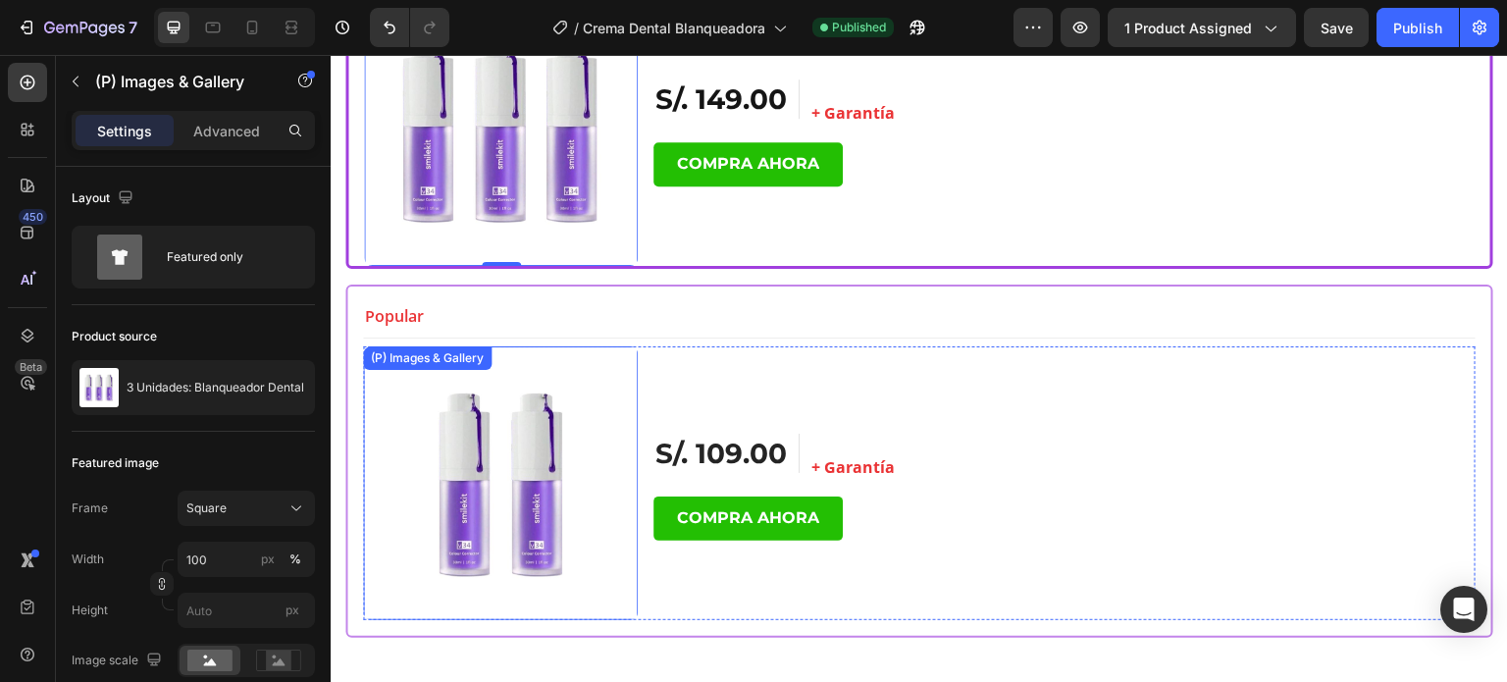
click at [545, 414] on img at bounding box center [500, 483] width 275 height 275
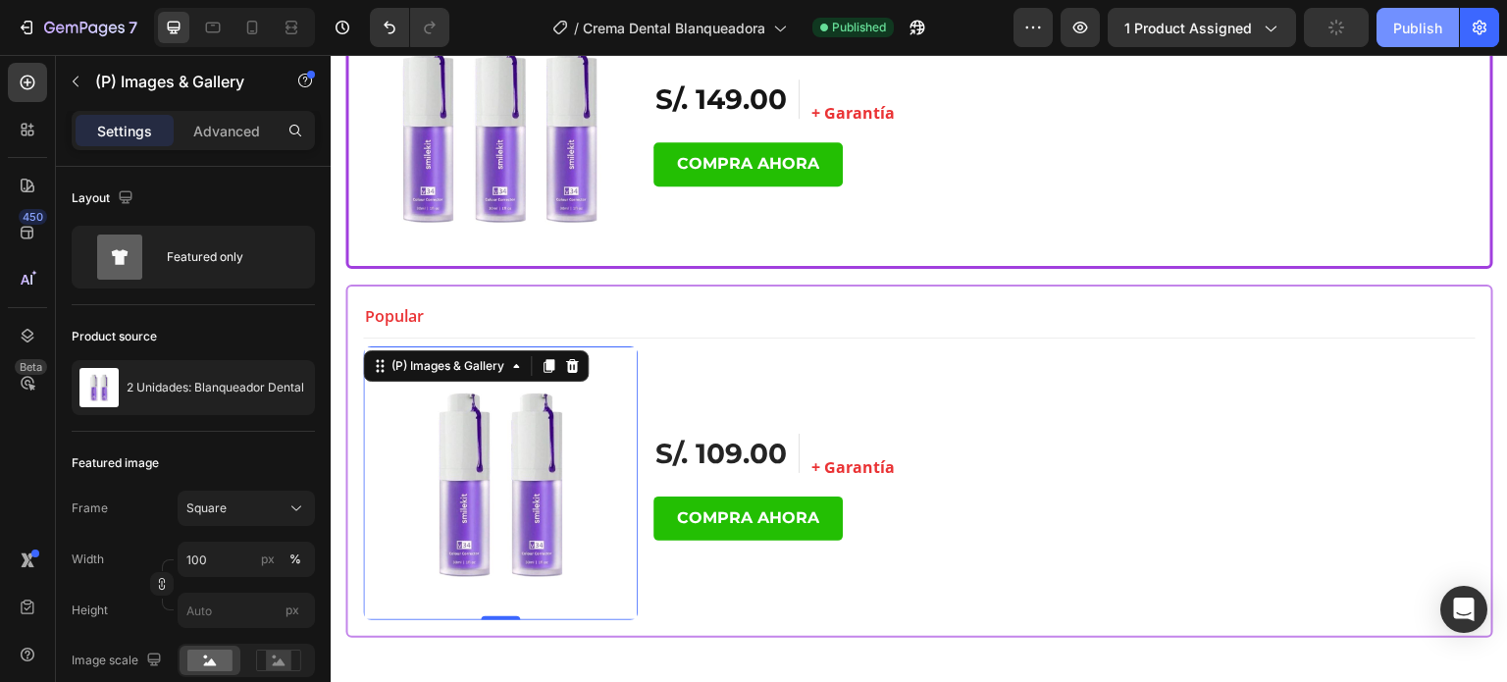
click at [1405, 35] on div "Publish" at bounding box center [1417, 28] width 49 height 21
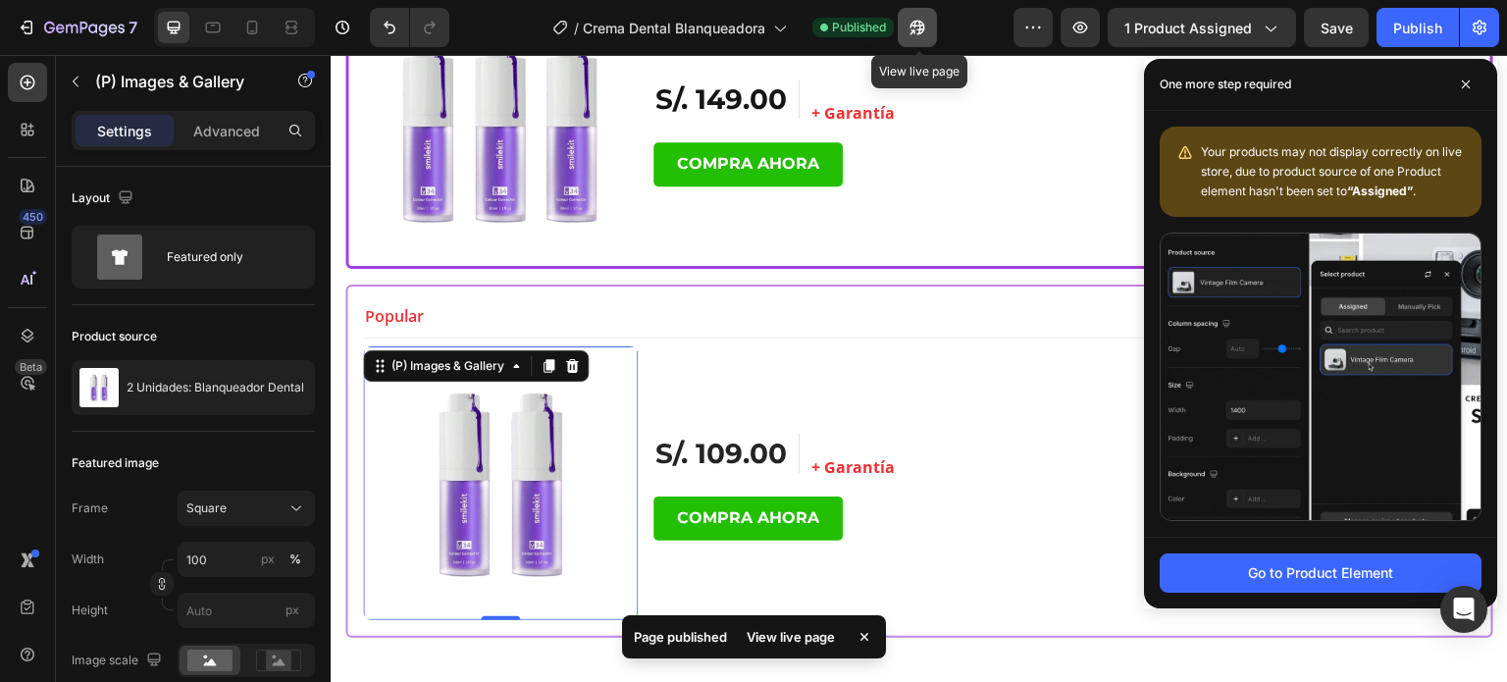
click at [922, 38] on button "button" at bounding box center [917, 27] width 39 height 39
